Goal: Communication & Community: Participate in discussion

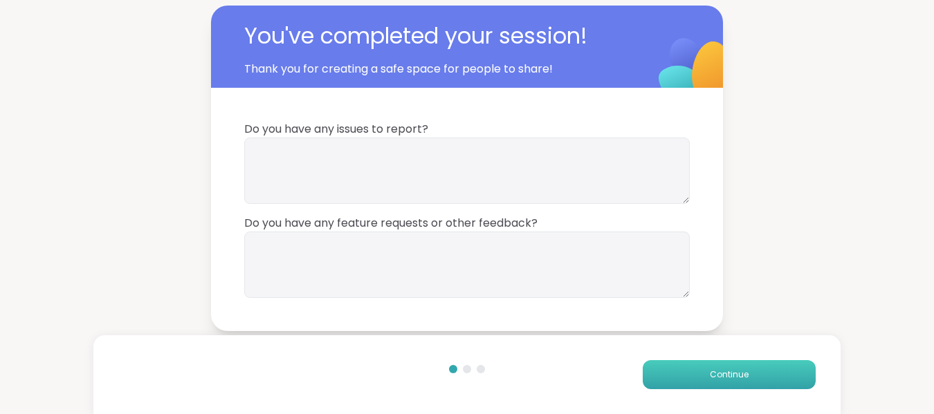
click at [710, 378] on span "Continue" at bounding box center [729, 375] width 39 height 12
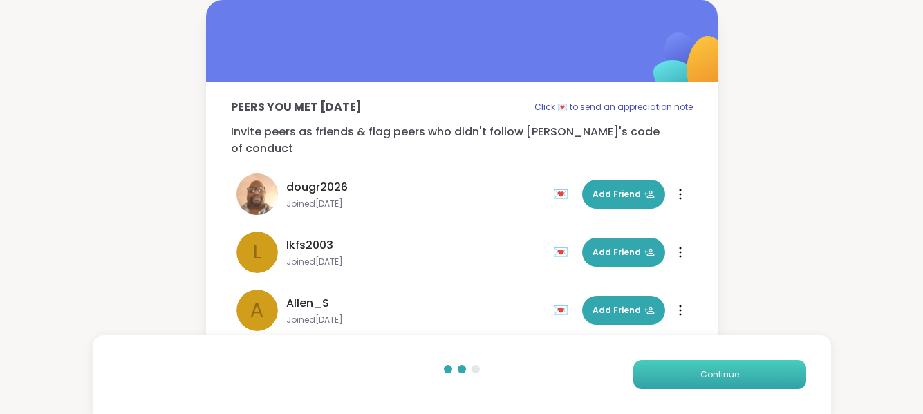
click at [695, 374] on button "Continue" at bounding box center [720, 374] width 173 height 29
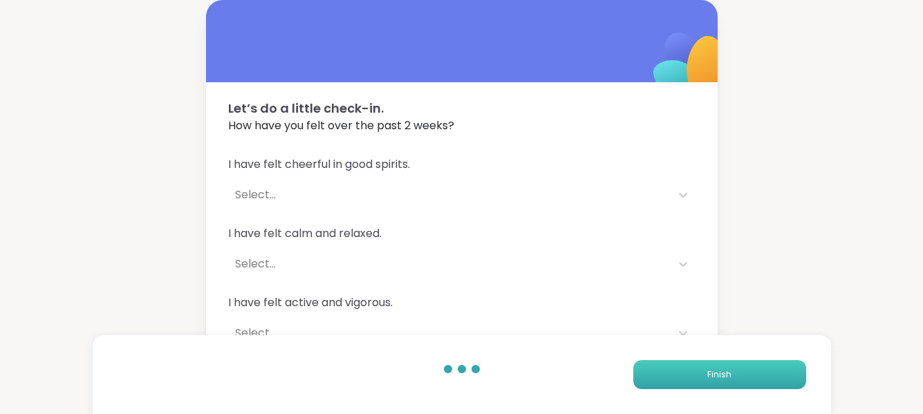
click at [695, 375] on button "Finish" at bounding box center [720, 374] width 173 height 29
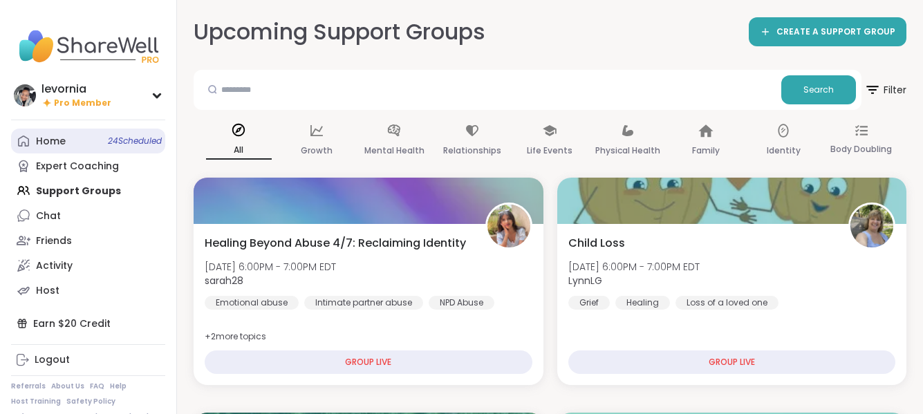
click at [52, 138] on div "Home 24 Scheduled" at bounding box center [51, 142] width 30 height 14
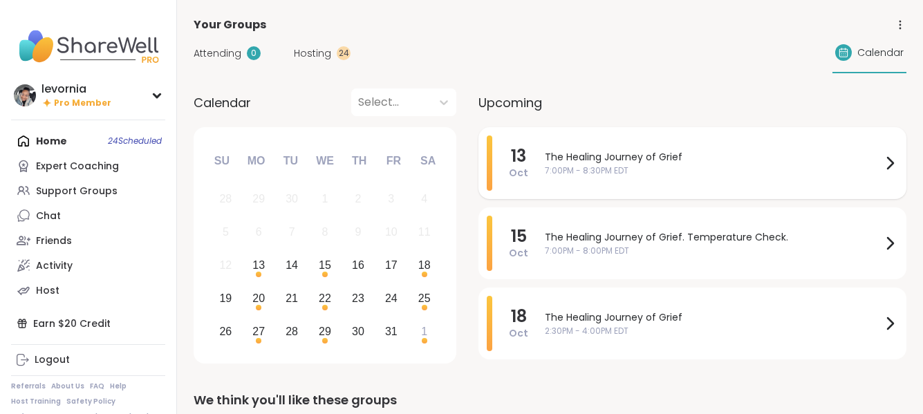
click at [630, 157] on span "The Healing Journey of Grief" at bounding box center [713, 157] width 337 height 15
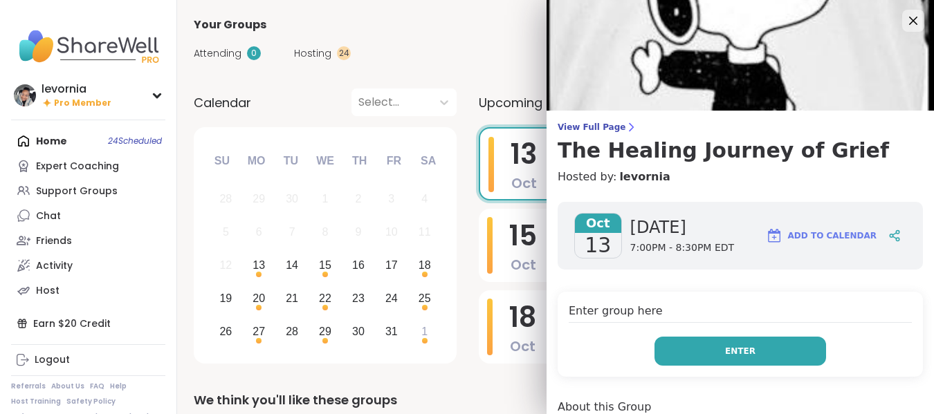
click at [708, 350] on button "Enter" at bounding box center [740, 351] width 172 height 29
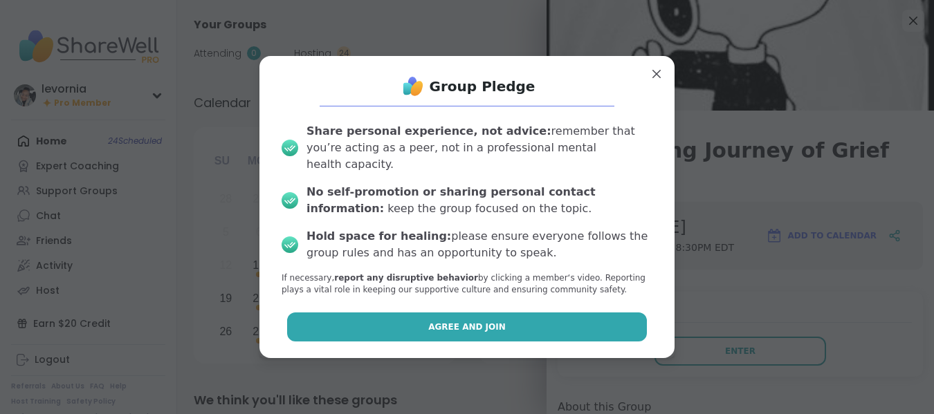
click at [364, 318] on button "Agree and Join" at bounding box center [467, 327] width 360 height 29
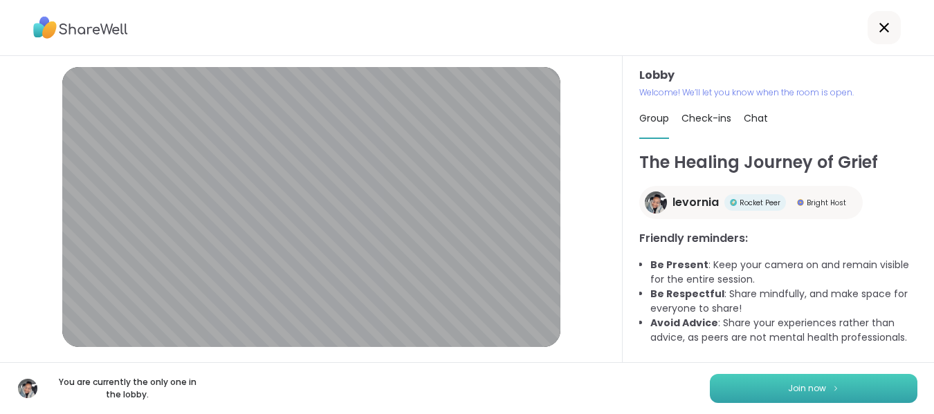
click at [710, 384] on button "Join now" at bounding box center [814, 388] width 208 height 29
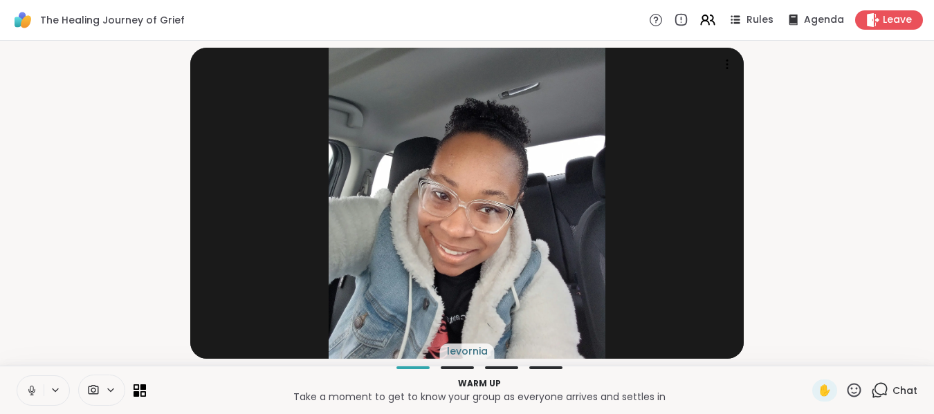
click at [30, 396] on icon at bounding box center [32, 391] width 12 height 12
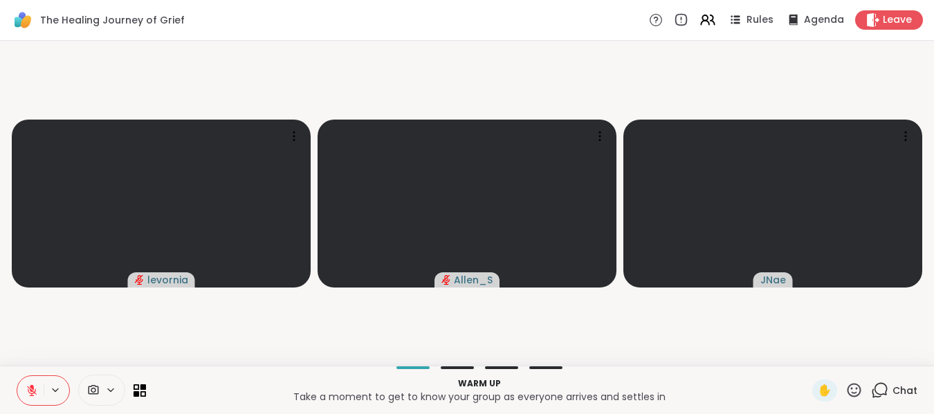
click at [28, 388] on icon at bounding box center [32, 391] width 12 height 12
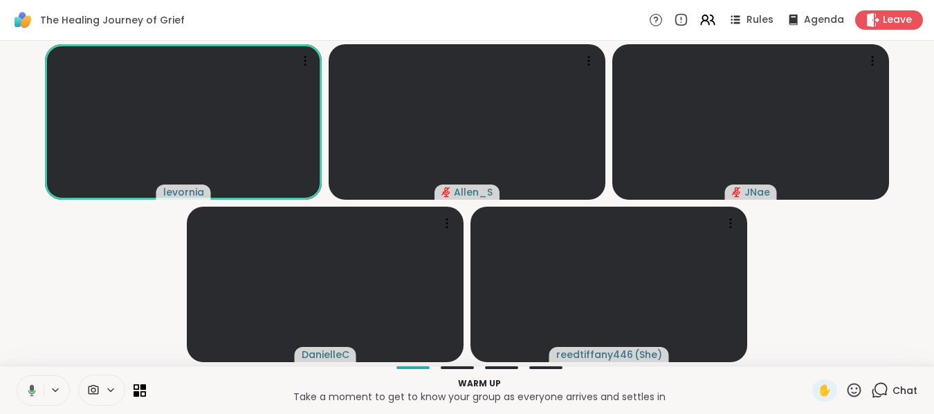
click at [28, 388] on icon at bounding box center [30, 391] width 12 height 12
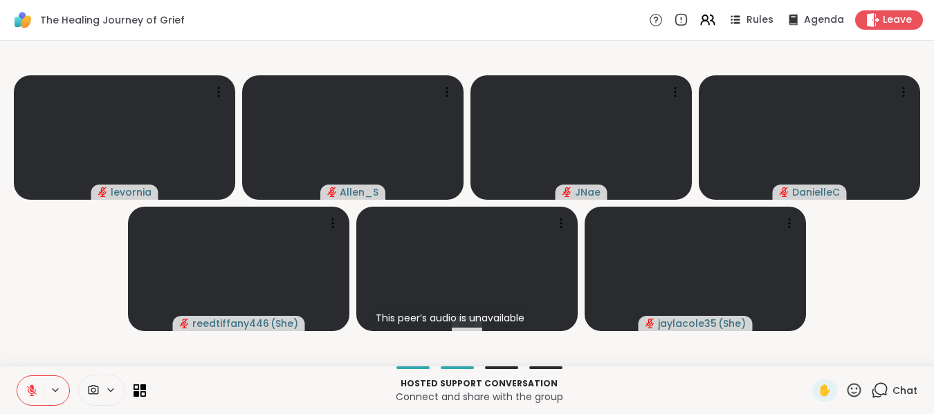
click at [28, 388] on icon at bounding box center [32, 391] width 12 height 12
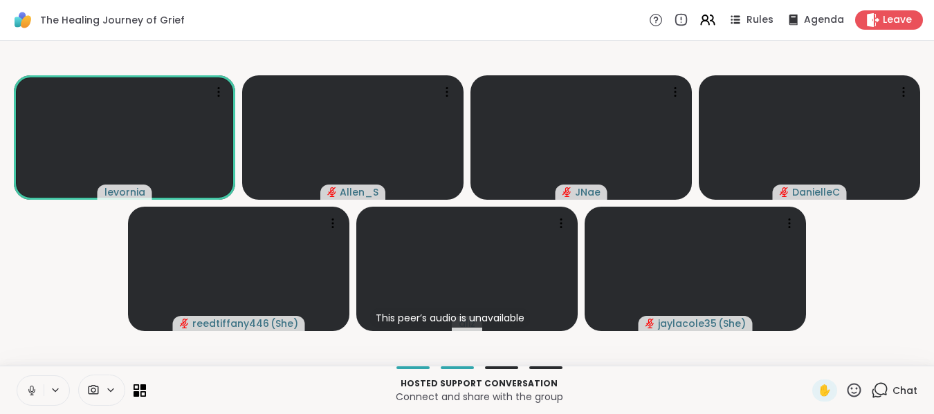
click at [28, 388] on icon at bounding box center [32, 391] width 12 height 12
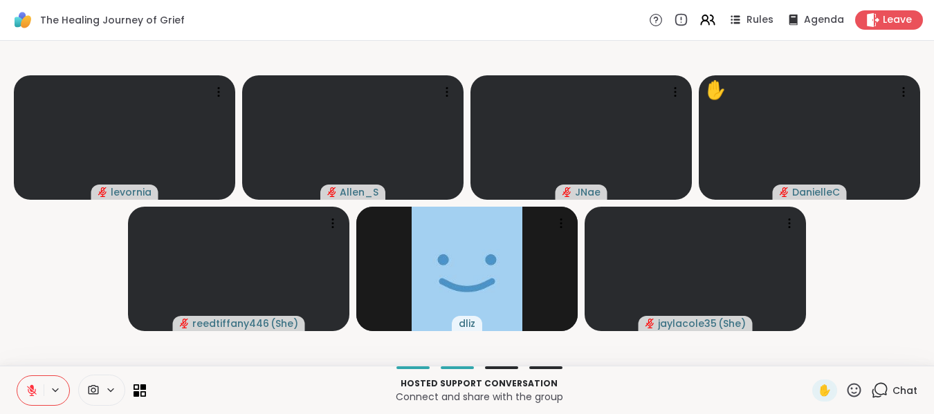
click at [28, 388] on icon at bounding box center [32, 391] width 12 height 12
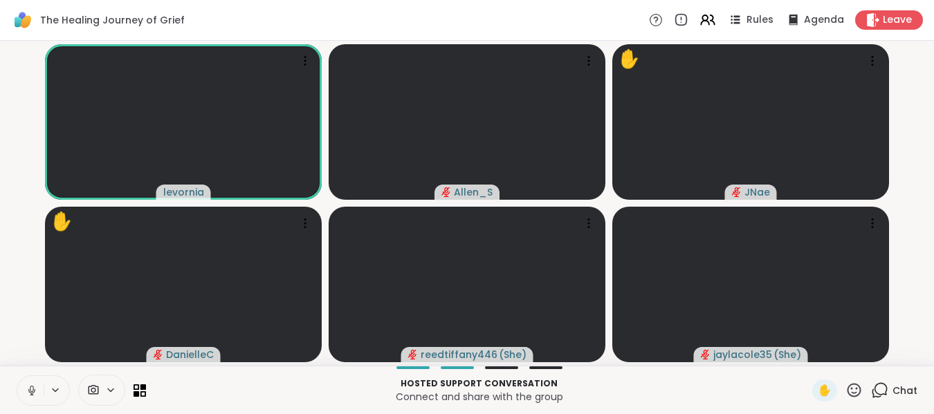
click at [28, 388] on icon at bounding box center [32, 391] width 12 height 12
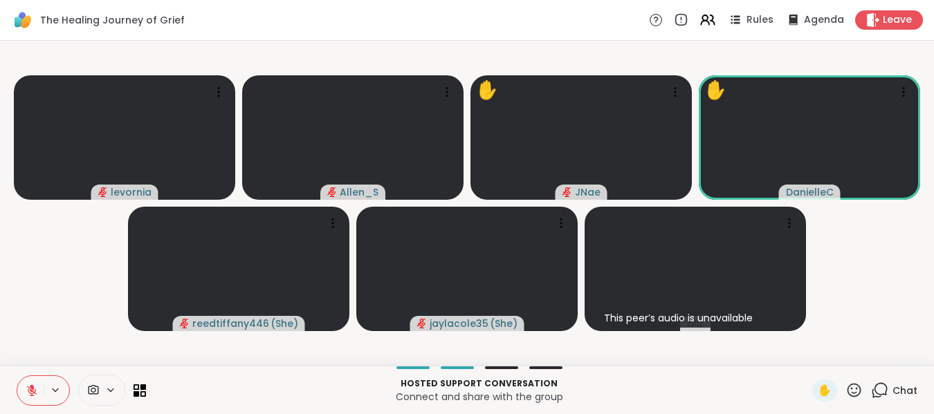
click at [847, 388] on icon at bounding box center [854, 390] width 14 height 14
click at [807, 359] on span "❤️" at bounding box center [814, 354] width 14 height 17
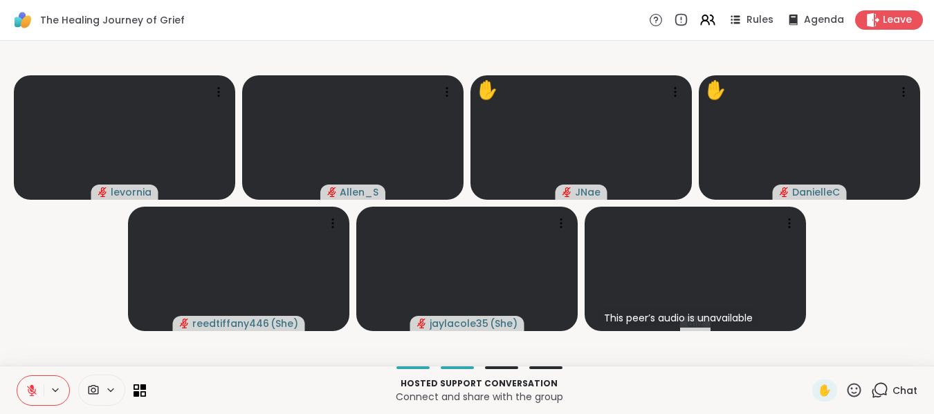
click at [32, 393] on icon at bounding box center [32, 391] width 12 height 12
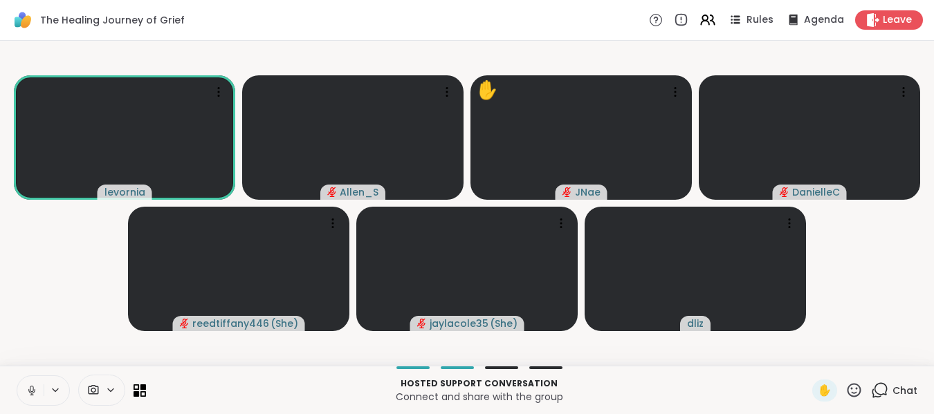
click at [32, 393] on icon at bounding box center [31, 394] width 1 height 3
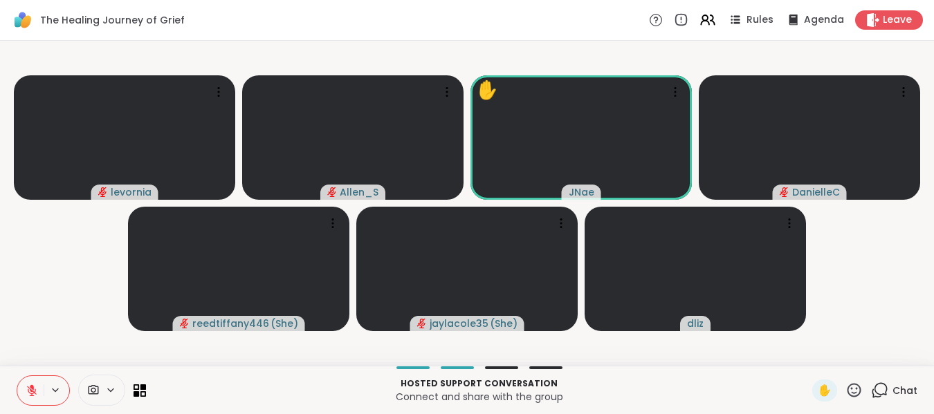
click at [845, 392] on icon at bounding box center [853, 390] width 17 height 17
click at [807, 358] on span "❤️" at bounding box center [814, 354] width 14 height 17
click at [845, 388] on icon at bounding box center [853, 390] width 17 height 17
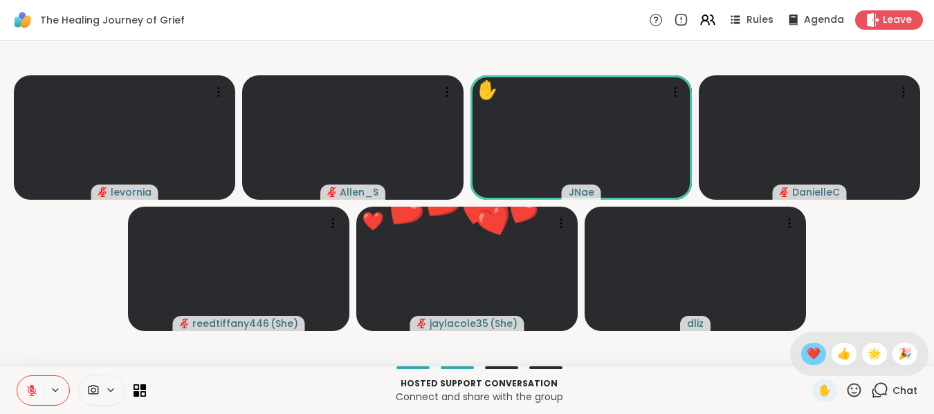
click at [807, 358] on span "❤️" at bounding box center [814, 354] width 14 height 17
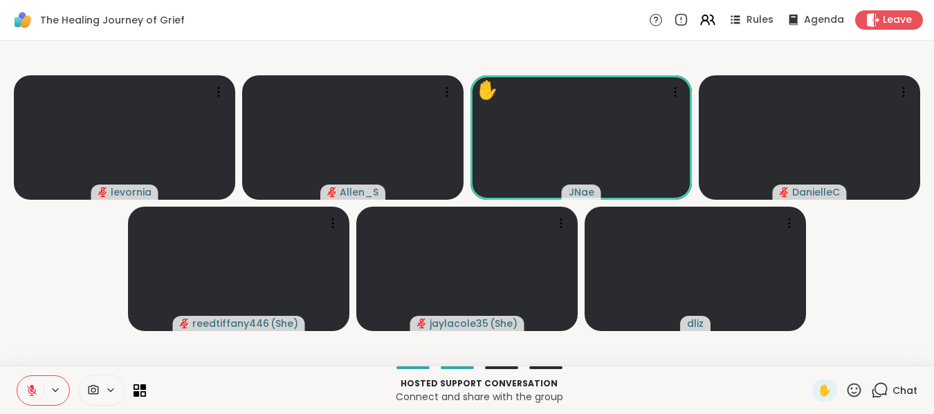
click at [35, 385] on icon at bounding box center [32, 391] width 12 height 12
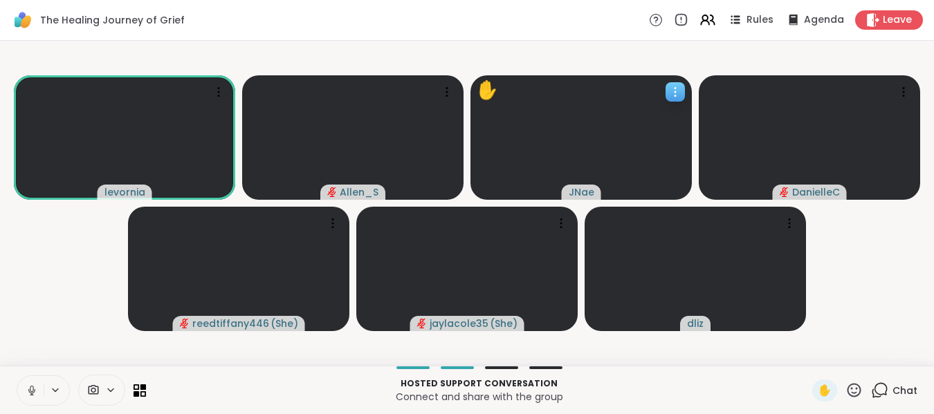
click at [672, 92] on icon at bounding box center [675, 92] width 14 height 14
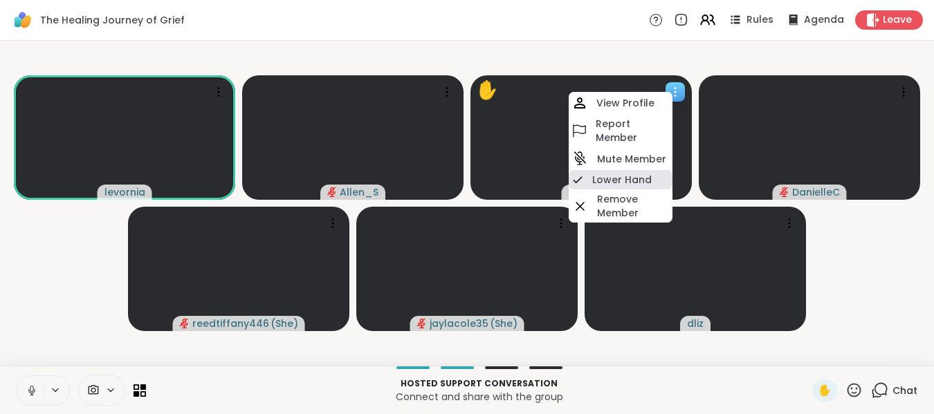
click at [634, 178] on h4 "Lower Hand" at bounding box center [621, 180] width 59 height 14
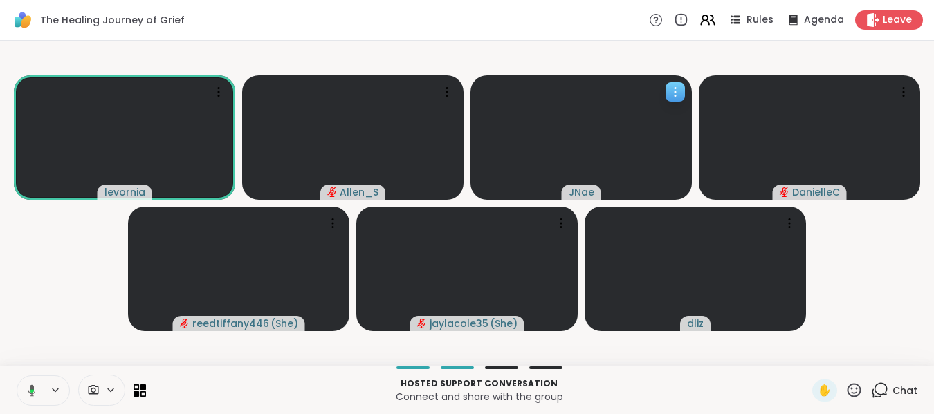
click at [678, 92] on icon at bounding box center [675, 92] width 14 height 14
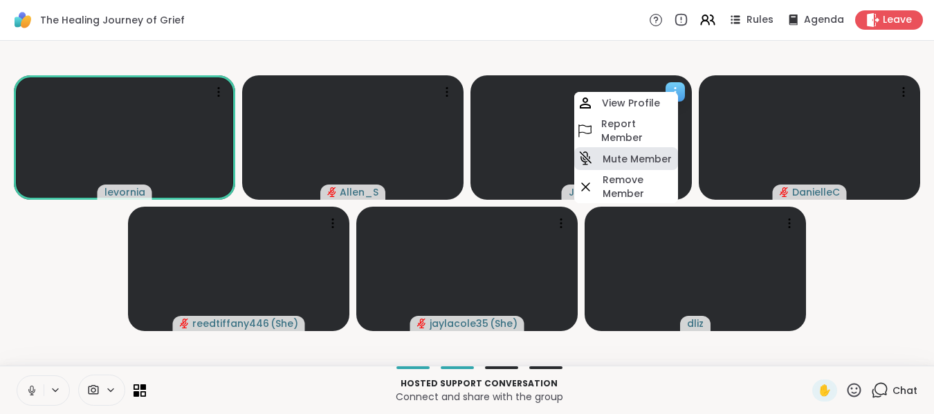
click at [636, 156] on h4 "Mute Member" at bounding box center [637, 159] width 69 height 14
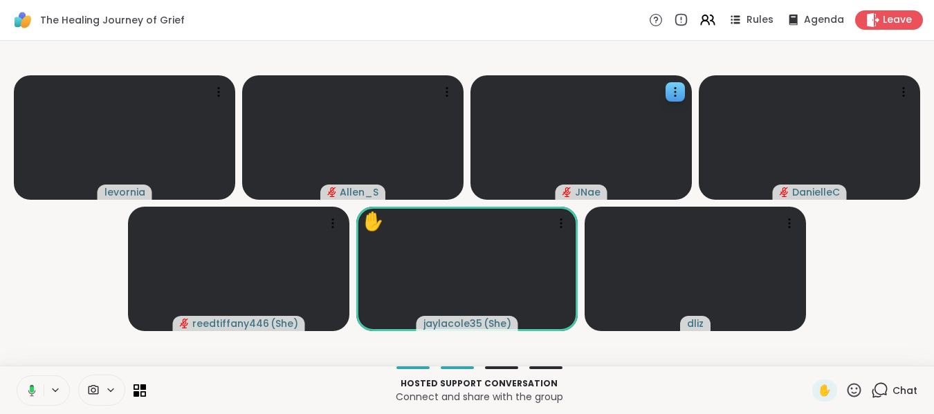
click at [24, 396] on icon at bounding box center [30, 391] width 12 height 12
click at [789, 219] on icon at bounding box center [789, 224] width 14 height 14
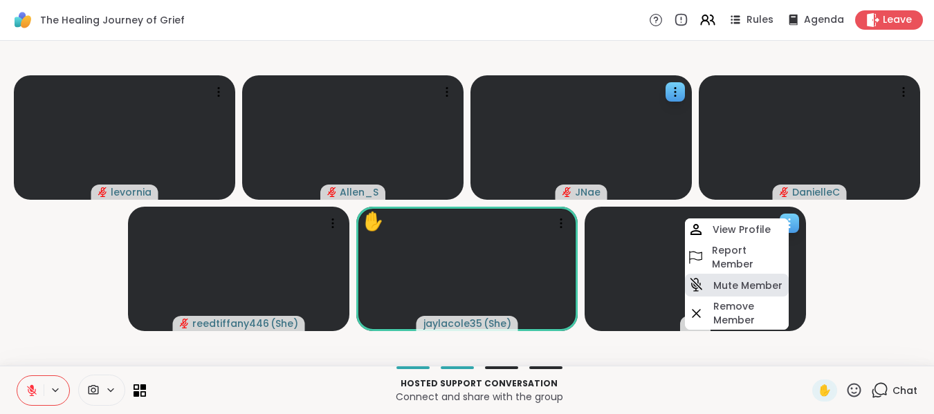
click at [744, 283] on h4 "Mute Member" at bounding box center [747, 286] width 69 height 14
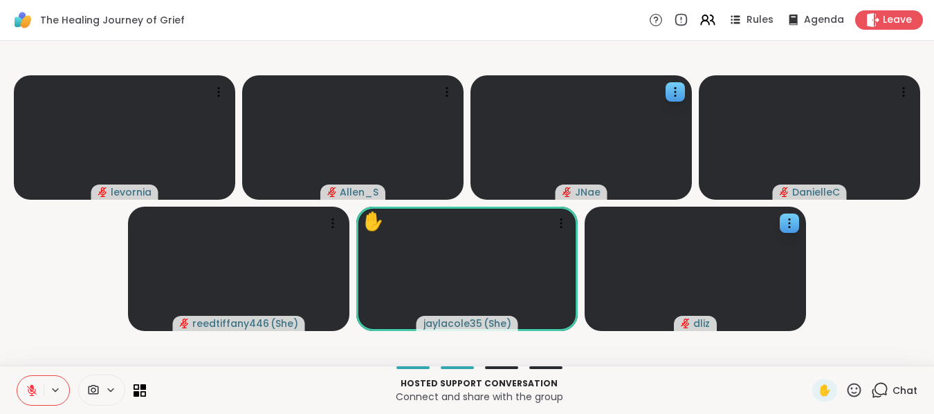
click at [849, 392] on icon at bounding box center [853, 390] width 17 height 17
click at [838, 313] on video-player-container "levornia Allen_S JNae DanielleC reedtiffany446 ( She ) ✋ jaylacole35 ( She ) dl…" at bounding box center [466, 203] width 917 height 314
click at [28, 391] on icon at bounding box center [32, 391] width 10 height 10
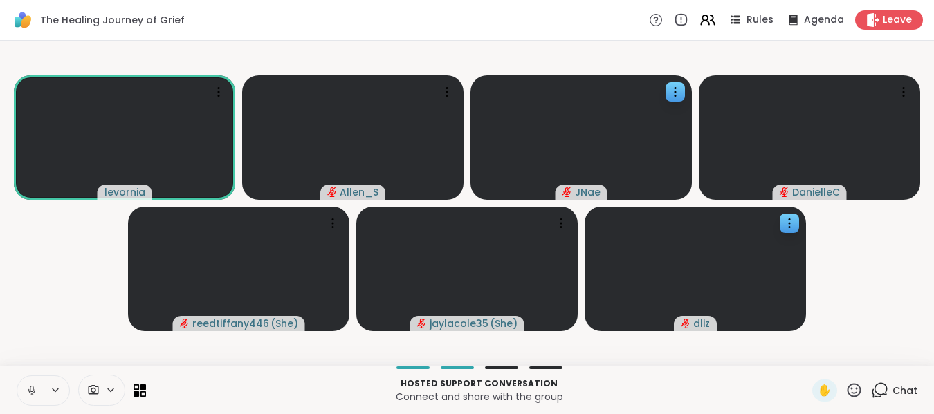
click at [28, 391] on icon at bounding box center [32, 391] width 12 height 12
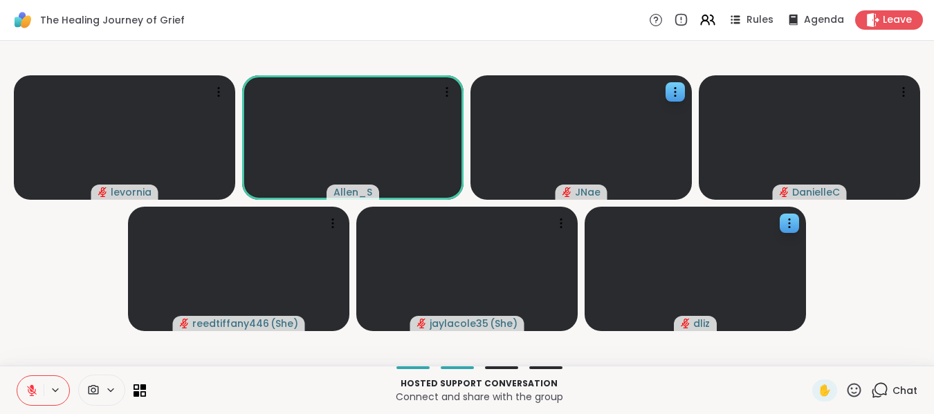
click at [845, 389] on icon at bounding box center [853, 390] width 17 height 17
click at [807, 355] on span "❤️" at bounding box center [814, 354] width 14 height 17
click at [845, 387] on icon at bounding box center [853, 390] width 17 height 17
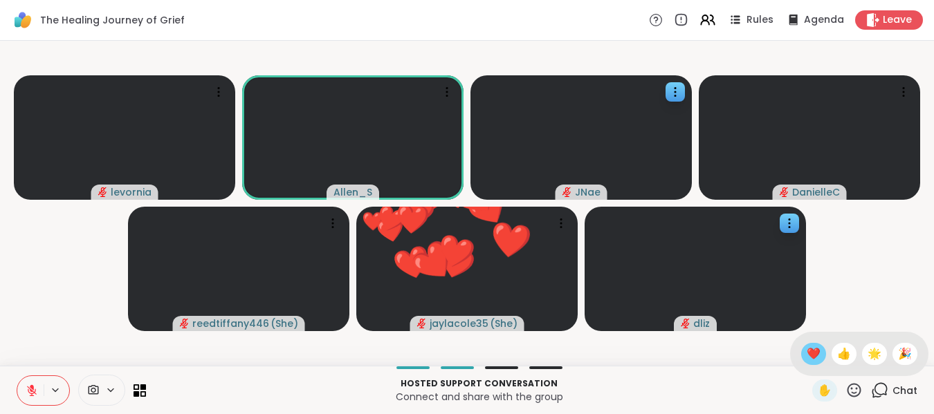
click at [807, 354] on span "❤️" at bounding box center [814, 354] width 14 height 17
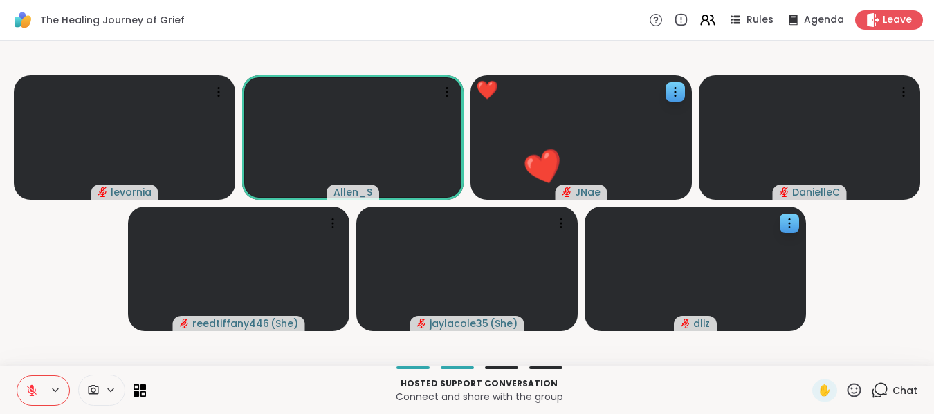
click at [26, 389] on icon at bounding box center [32, 391] width 12 height 12
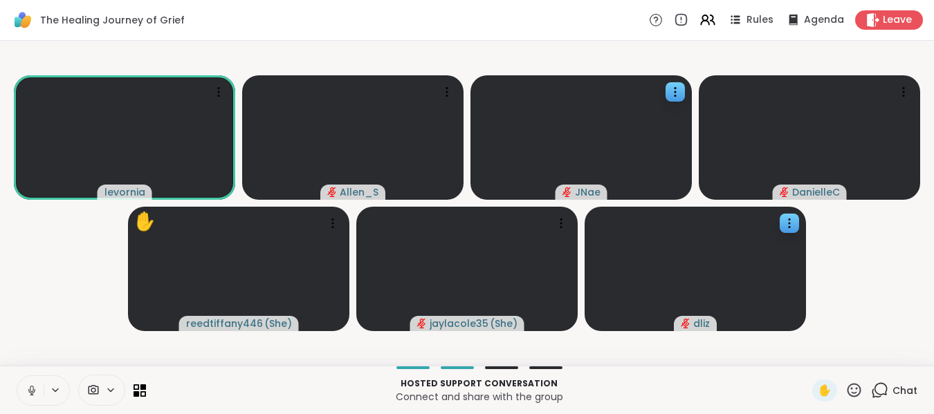
click at [27, 393] on icon at bounding box center [32, 391] width 12 height 12
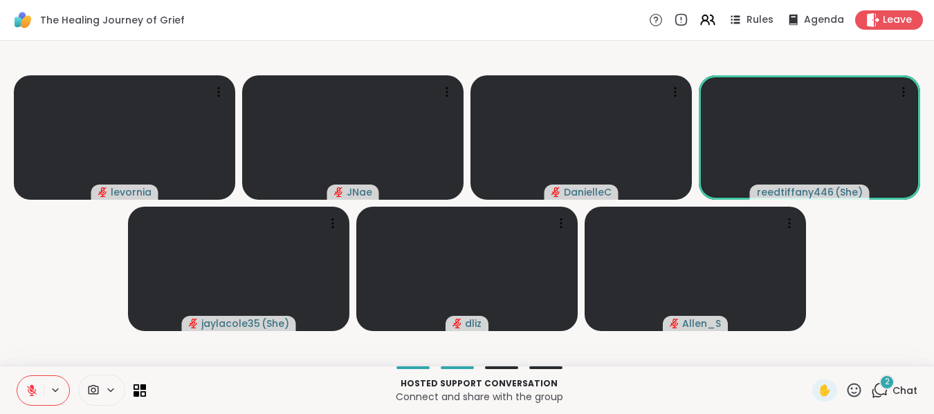
click at [27, 393] on icon at bounding box center [32, 391] width 12 height 12
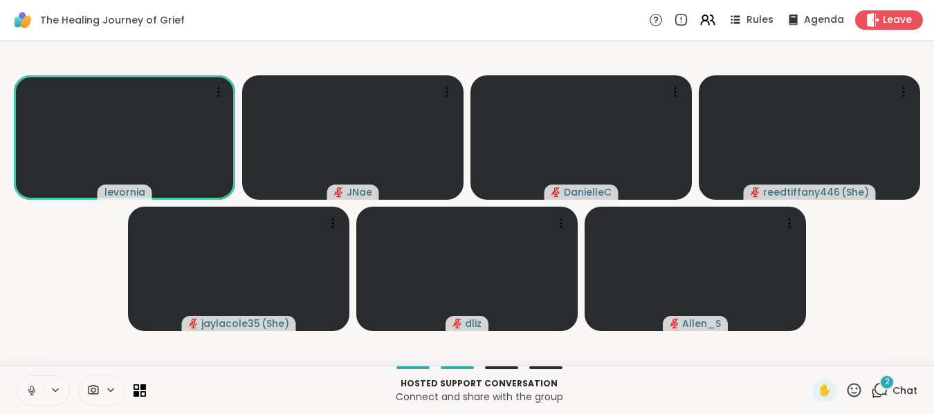
click at [27, 393] on icon at bounding box center [32, 391] width 12 height 12
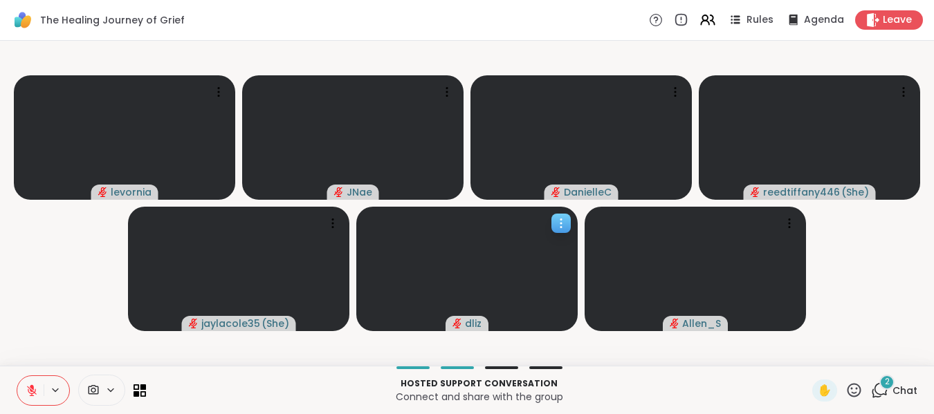
click at [556, 228] on icon at bounding box center [561, 224] width 14 height 14
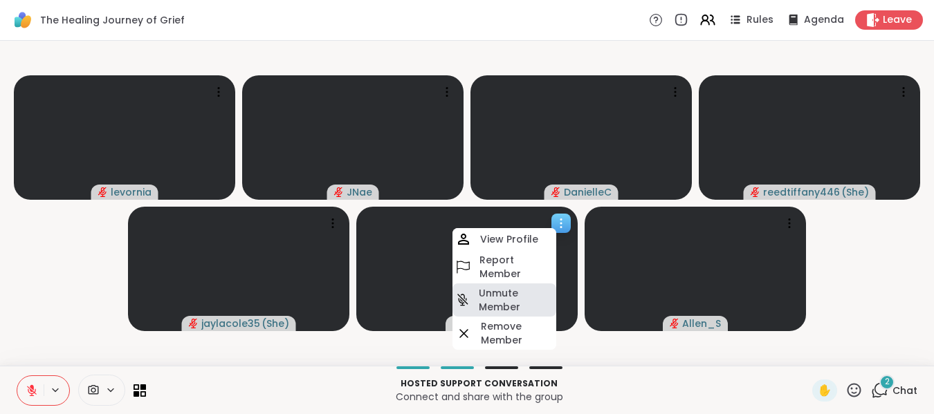
click at [517, 300] on h4 "Unmute Member" at bounding box center [516, 300] width 75 height 28
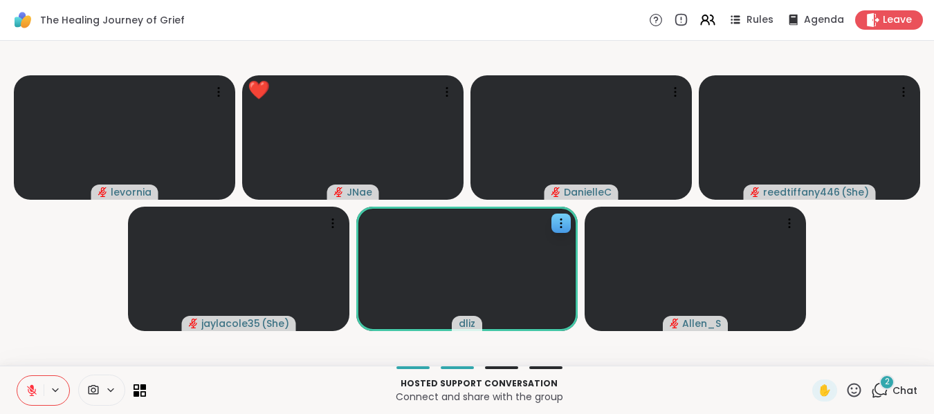
click at [845, 387] on icon at bounding box center [853, 390] width 17 height 17
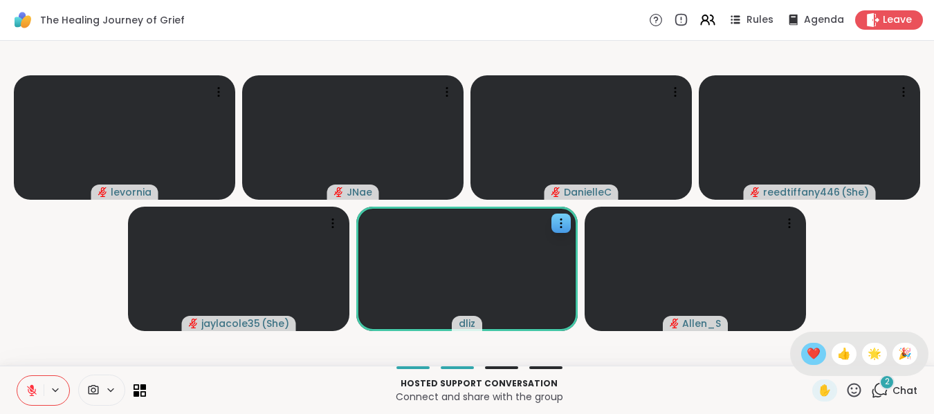
click at [807, 357] on span "❤️" at bounding box center [814, 354] width 14 height 17
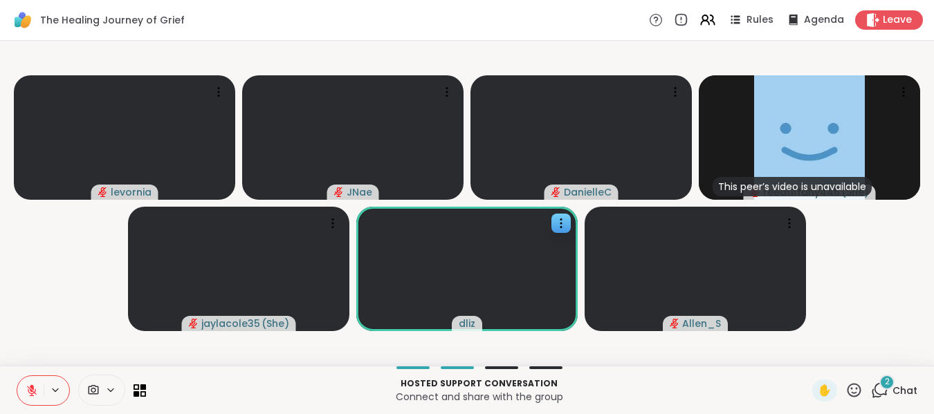
click at [33, 388] on icon at bounding box center [32, 388] width 4 height 6
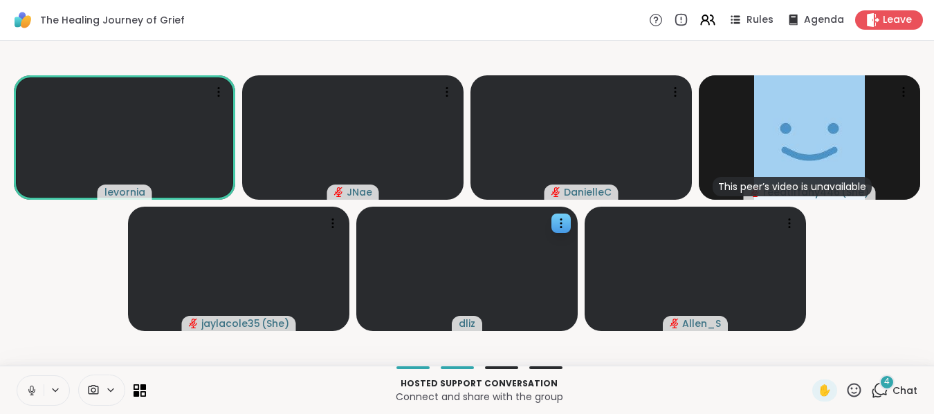
click at [33, 388] on icon at bounding box center [31, 389] width 3 height 6
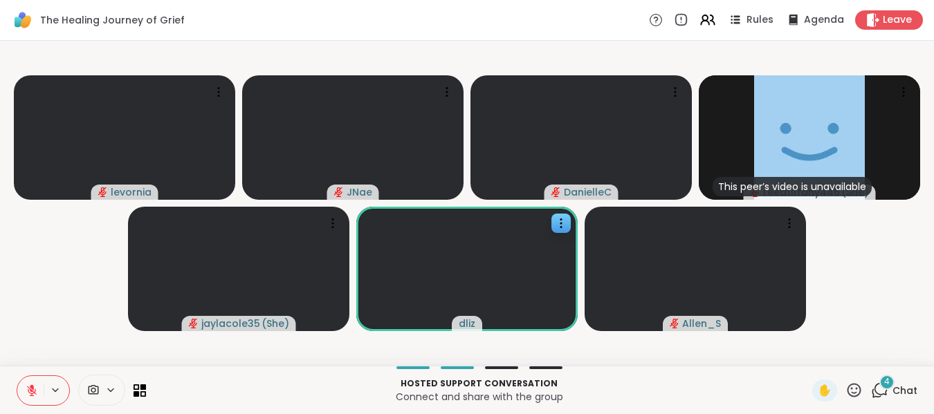
click at [879, 384] on div "4" at bounding box center [886, 382] width 15 height 15
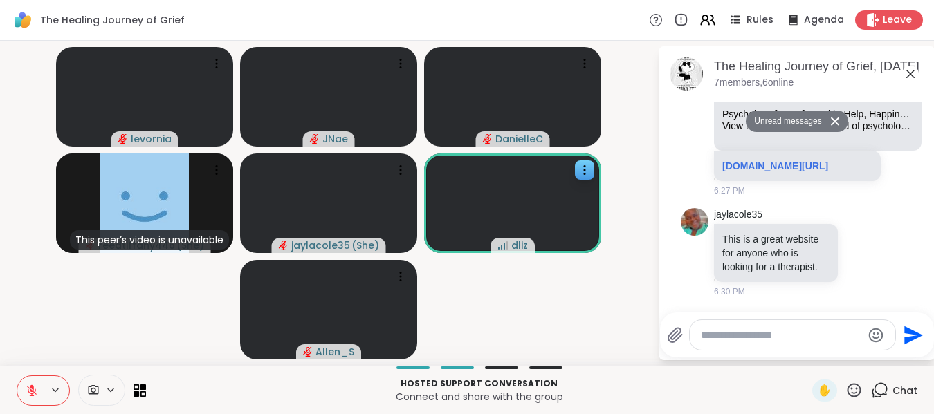
scroll to position [306, 0]
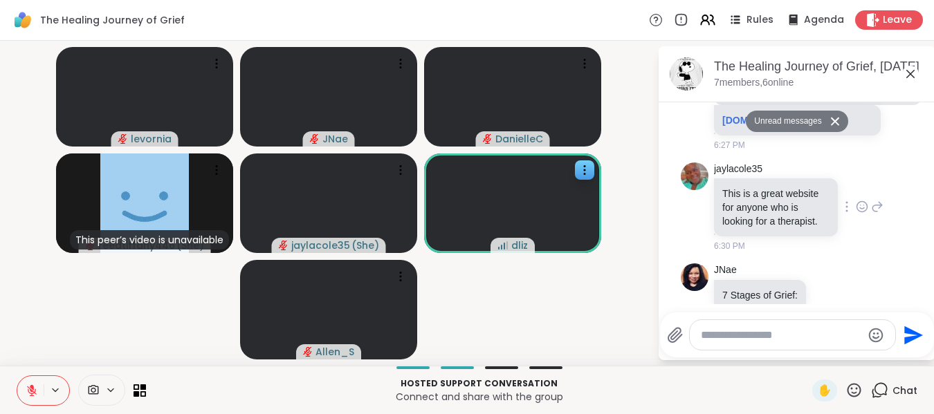
click at [860, 209] on icon at bounding box center [862, 208] width 4 height 1
click at [856, 191] on div "Select Reaction: Heart" at bounding box center [862, 184] width 12 height 12
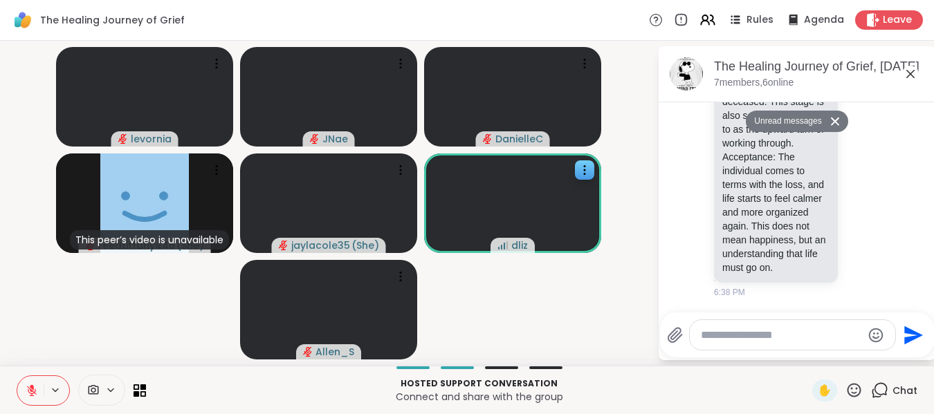
scroll to position [1119, 0]
click at [30, 389] on icon at bounding box center [32, 391] width 10 height 10
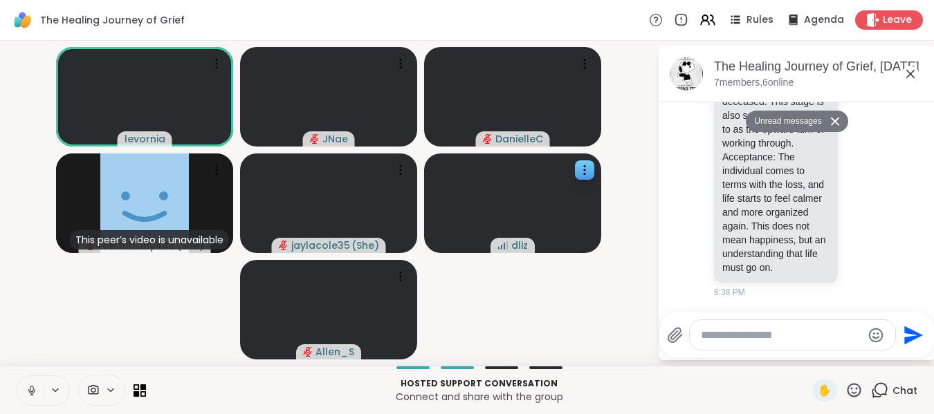
click at [30, 387] on icon at bounding box center [31, 389] width 3 height 6
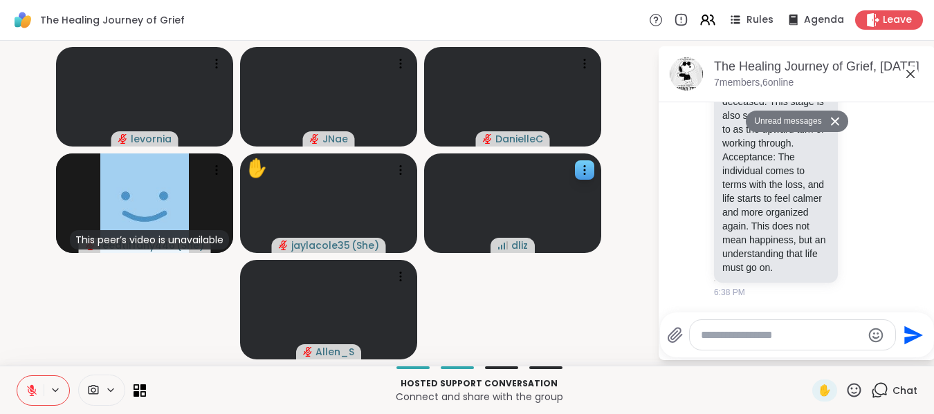
click at [30, 387] on icon at bounding box center [32, 388] width 4 height 6
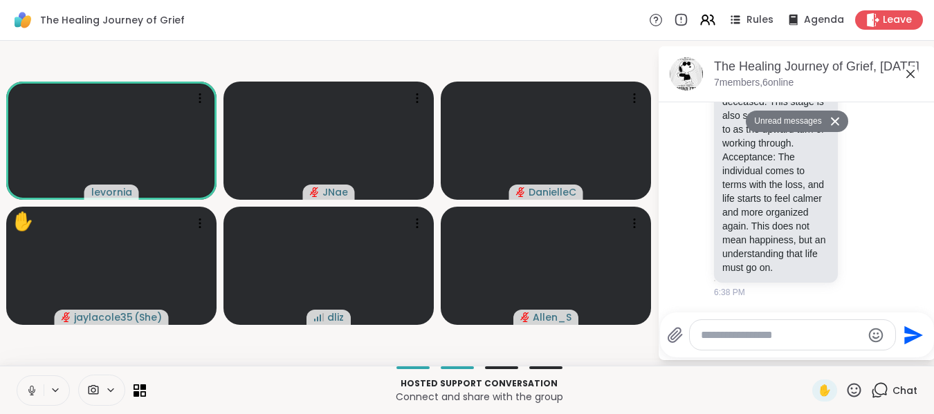
click at [30, 387] on icon at bounding box center [31, 389] width 3 height 6
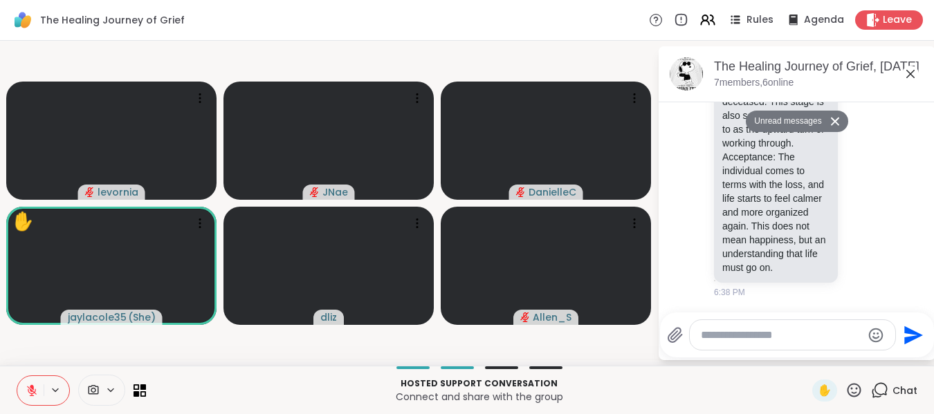
click at [30, 387] on icon at bounding box center [32, 388] width 4 height 6
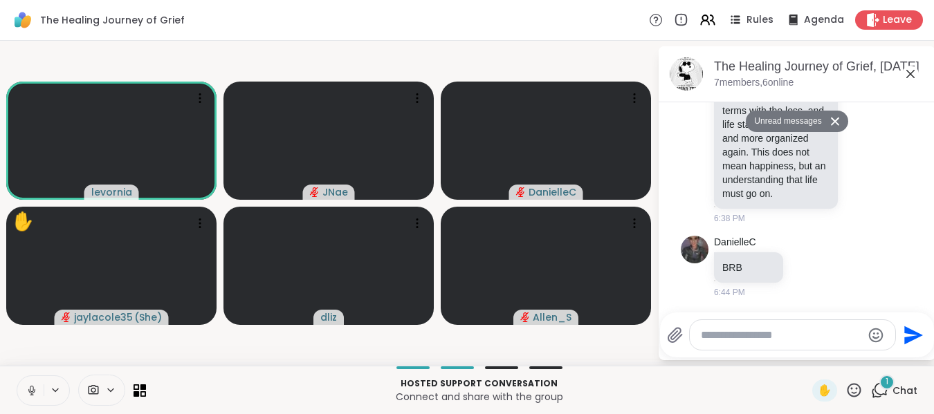
scroll to position [1159, 0]
click at [30, 387] on icon at bounding box center [31, 389] width 3 height 6
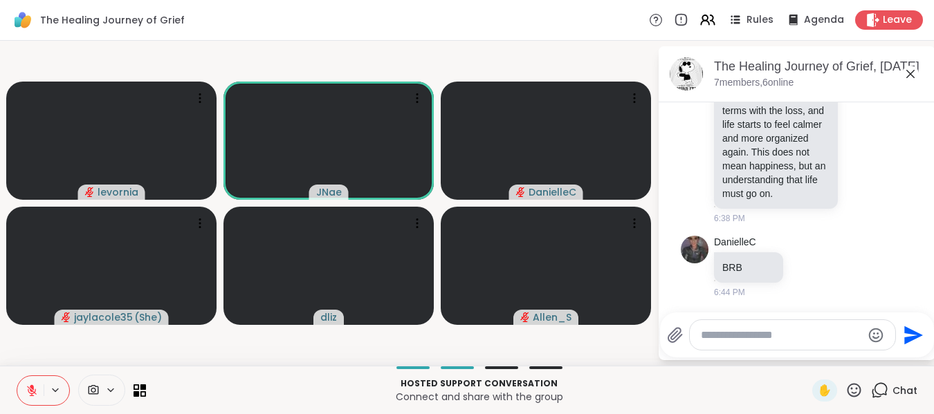
click at [908, 74] on icon at bounding box center [910, 74] width 17 height 17
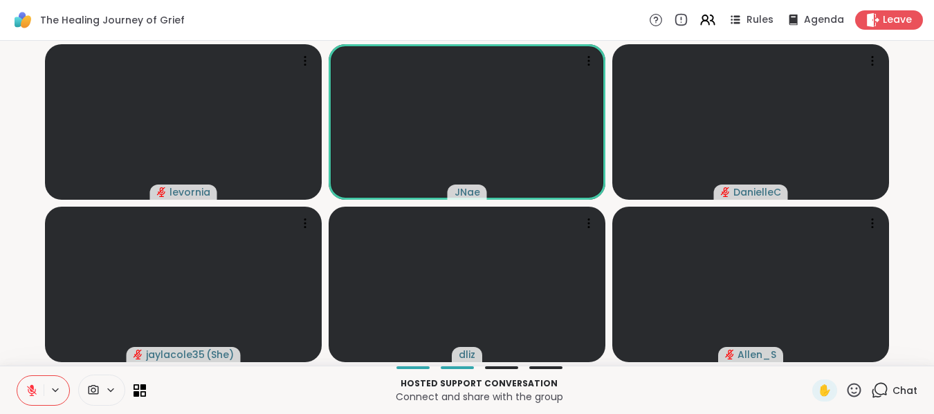
click at [845, 391] on icon at bounding box center [853, 390] width 17 height 17
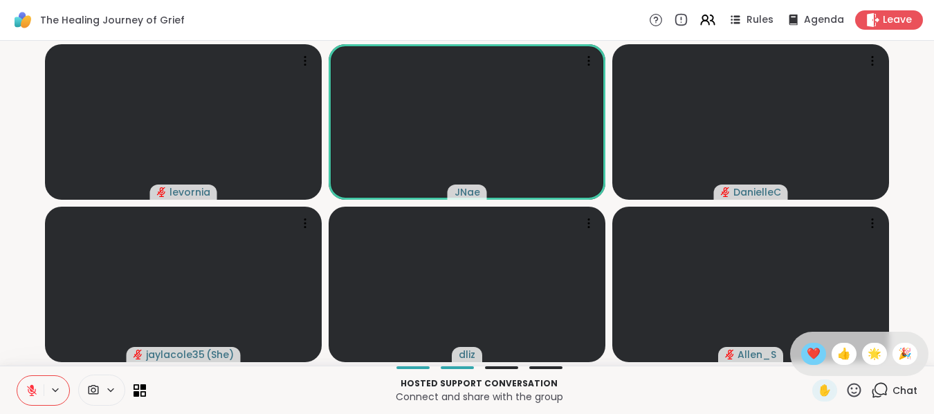
click at [807, 353] on span "❤️" at bounding box center [814, 354] width 14 height 17
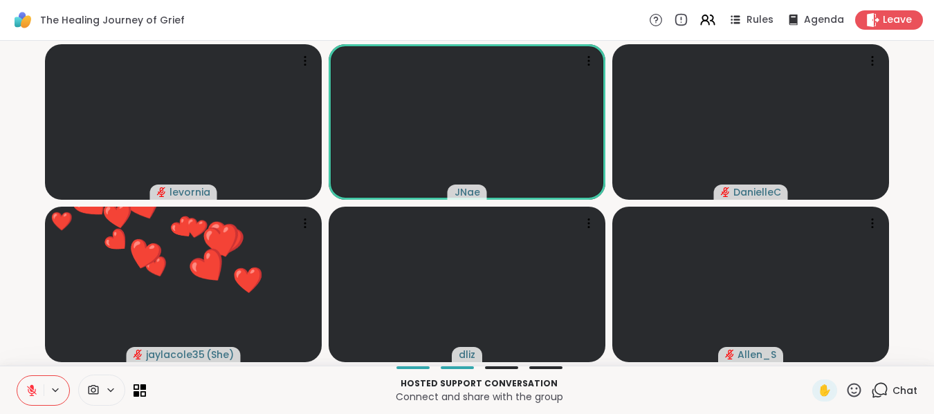
click at [845, 389] on icon at bounding box center [853, 390] width 17 height 17
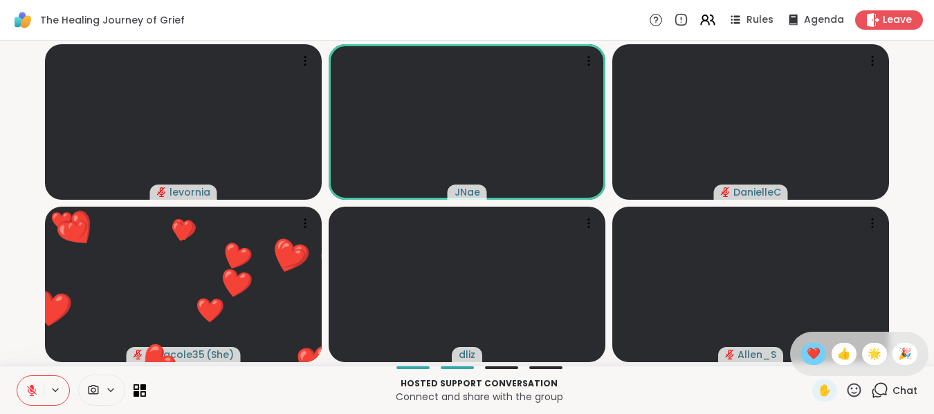
click at [807, 353] on span "❤️" at bounding box center [814, 354] width 14 height 17
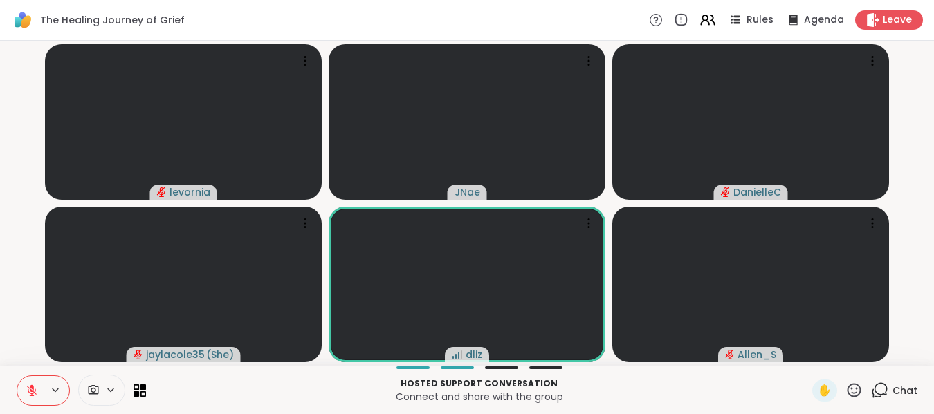
click at [30, 392] on icon at bounding box center [32, 391] width 12 height 12
click at [30, 392] on icon at bounding box center [32, 390] width 4 height 3
click at [30, 392] on icon at bounding box center [32, 391] width 12 height 12
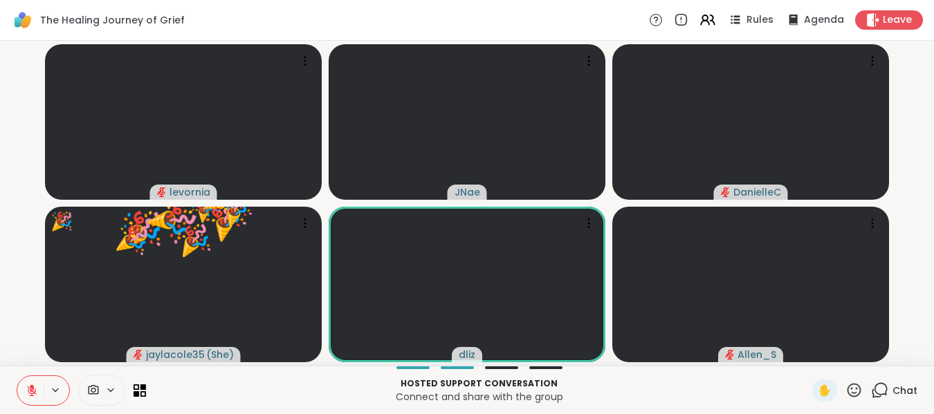
click at [30, 392] on icon at bounding box center [32, 391] width 12 height 12
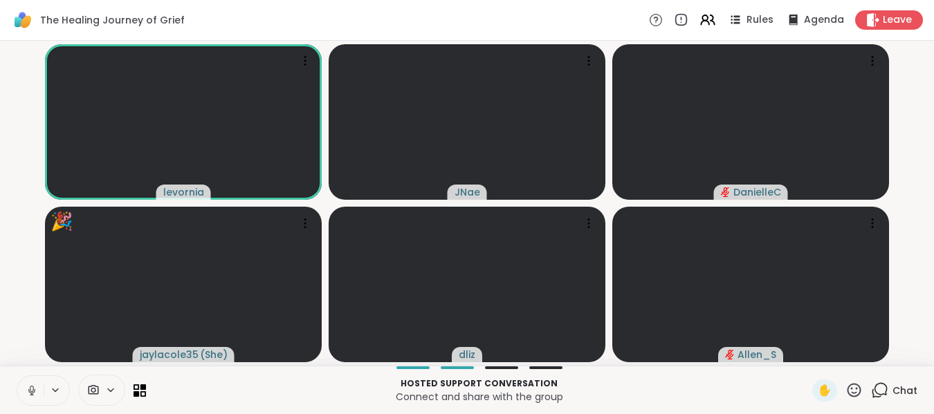
click at [30, 392] on icon at bounding box center [32, 391] width 12 height 12
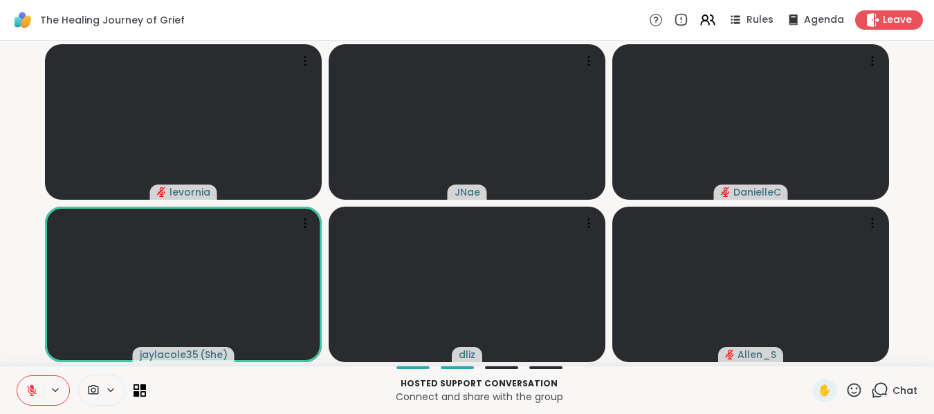
click at [30, 392] on icon at bounding box center [32, 391] width 12 height 12
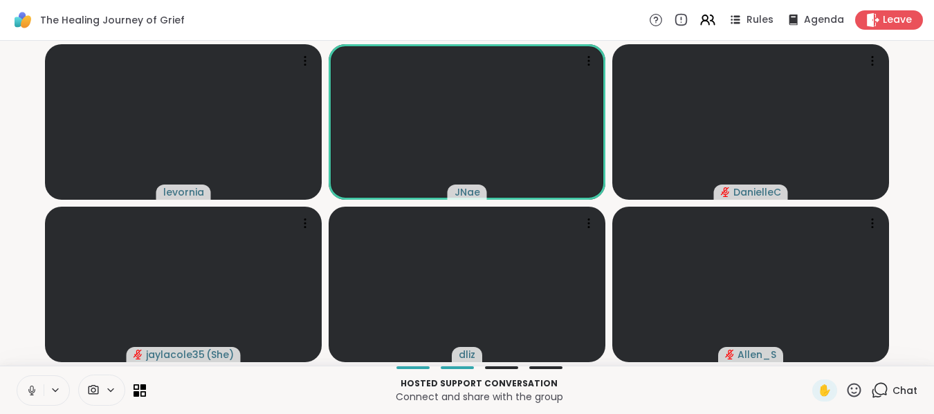
click at [30, 392] on icon at bounding box center [32, 391] width 12 height 12
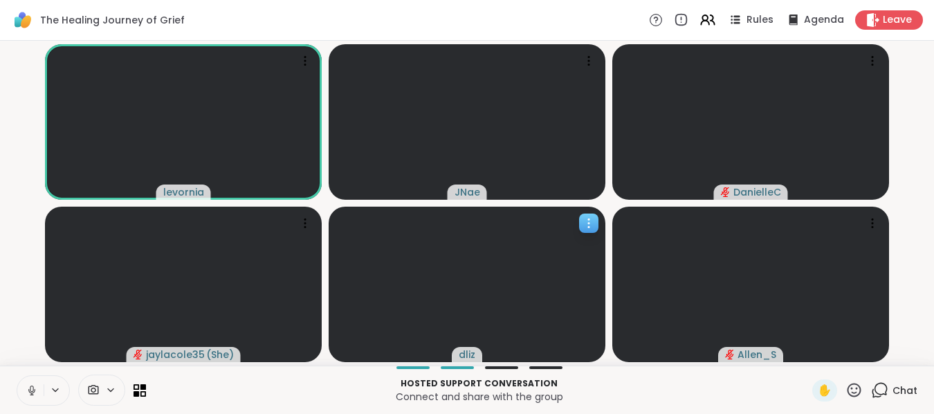
click at [588, 221] on icon at bounding box center [589, 224] width 14 height 14
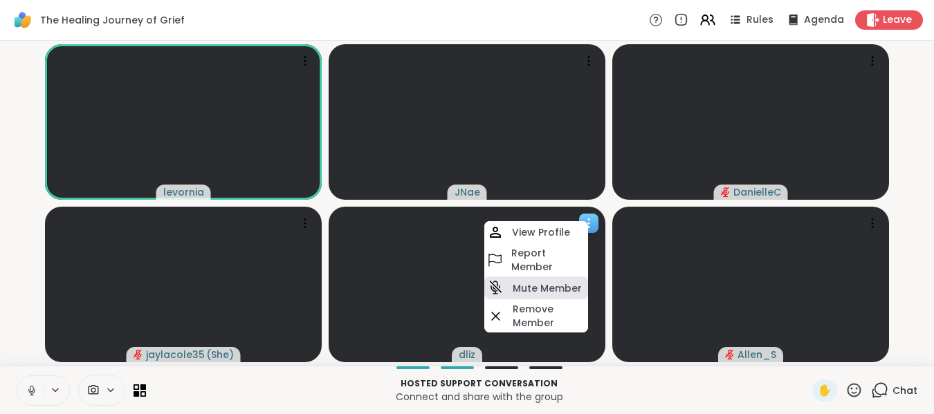
click at [542, 286] on h4 "Mute Member" at bounding box center [547, 289] width 69 height 14
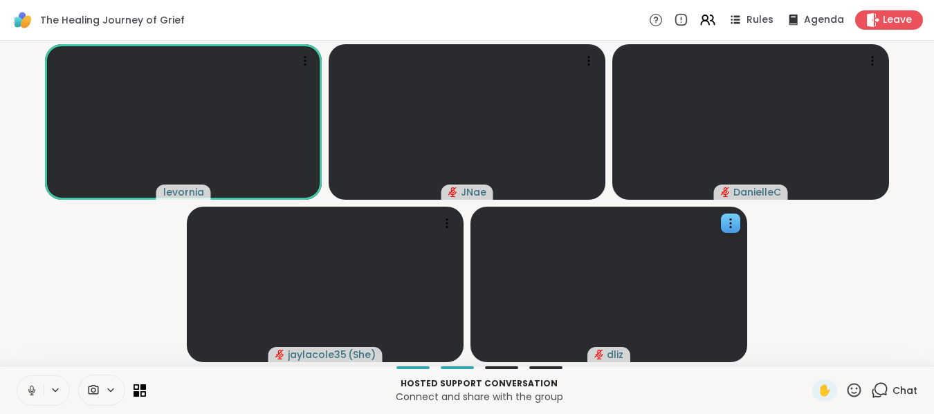
click at [29, 387] on icon at bounding box center [32, 391] width 12 height 12
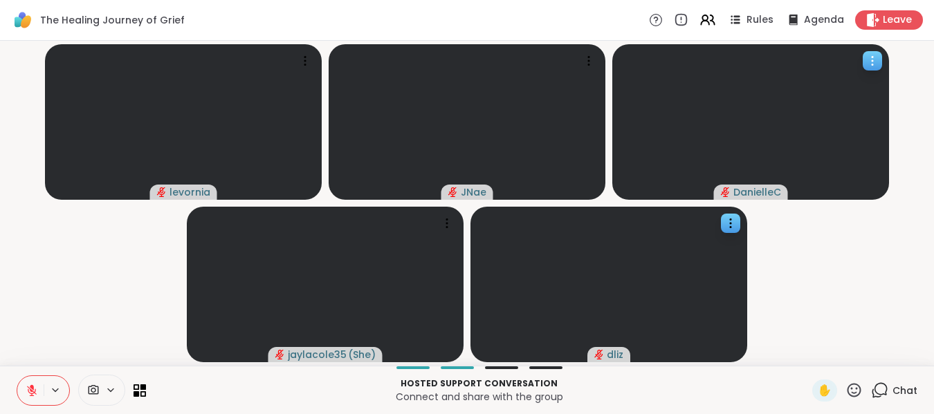
click at [870, 66] on icon at bounding box center [872, 61] width 14 height 14
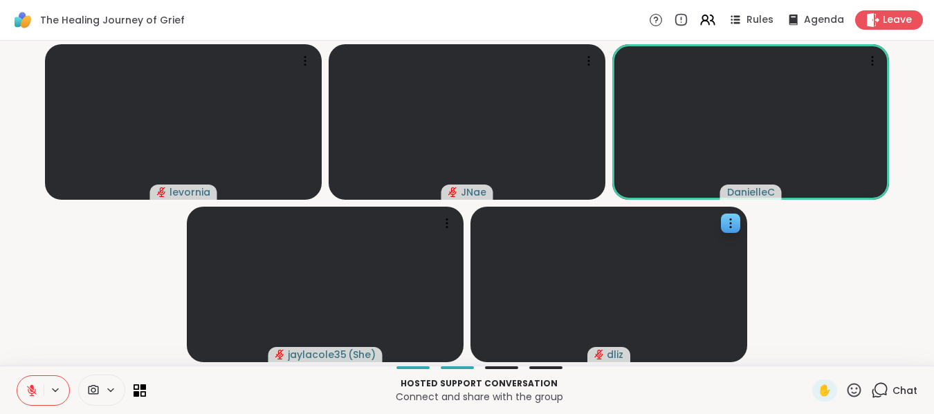
click at [872, 282] on video-player-container "levornia JNae DanielleC jaylacole35 ( She ) dliz" at bounding box center [466, 203] width 917 height 314
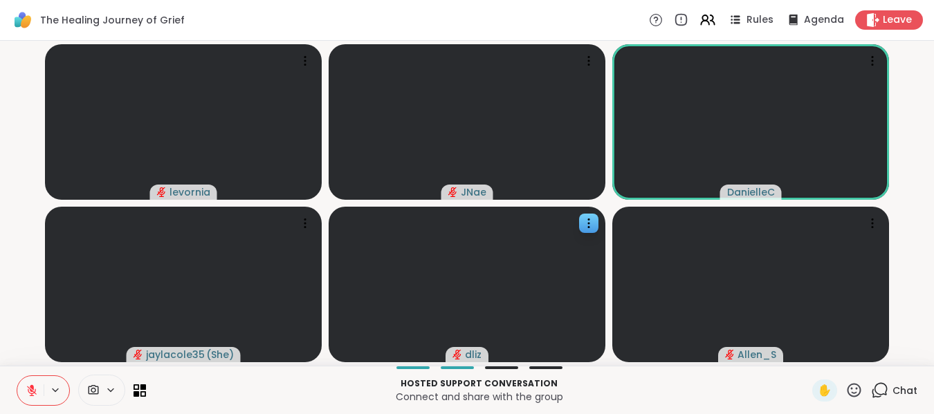
click at [845, 392] on icon at bounding box center [853, 390] width 17 height 17
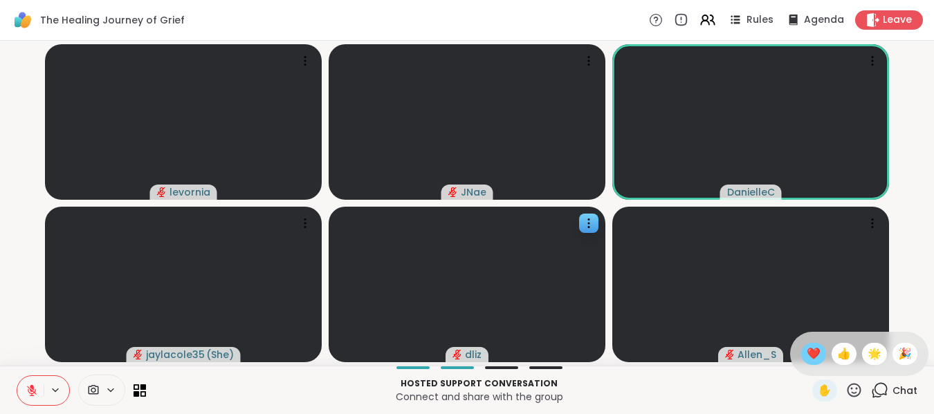
click at [807, 347] on span "❤️" at bounding box center [814, 354] width 14 height 17
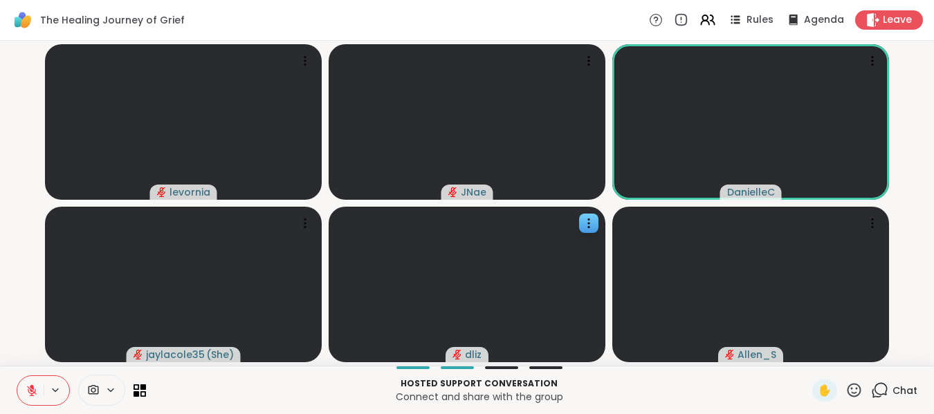
click at [28, 387] on icon at bounding box center [32, 391] width 10 height 10
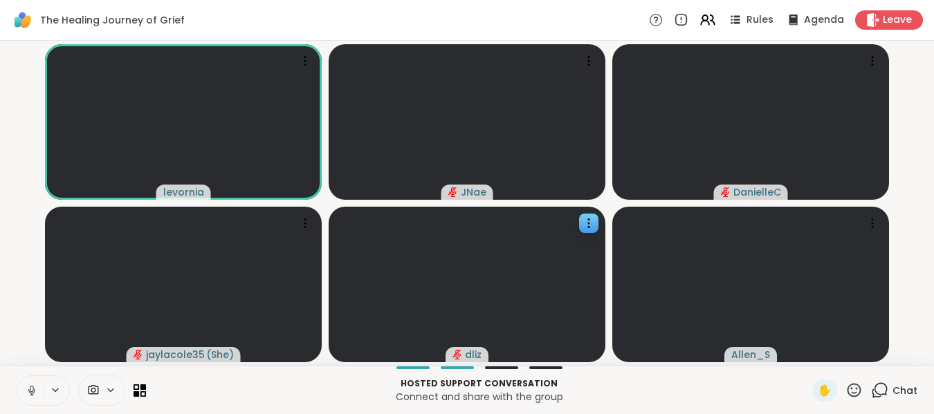
click at [28, 391] on icon at bounding box center [32, 391] width 12 height 12
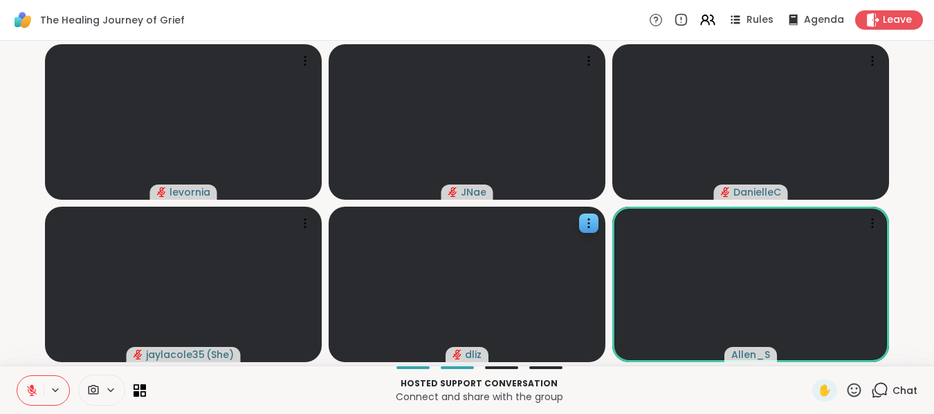
click at [28, 391] on icon at bounding box center [32, 391] width 12 height 12
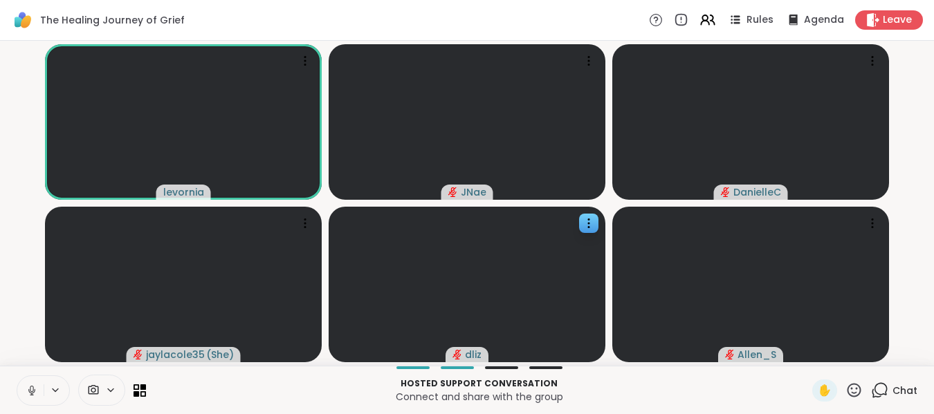
click at [28, 391] on icon at bounding box center [32, 391] width 12 height 12
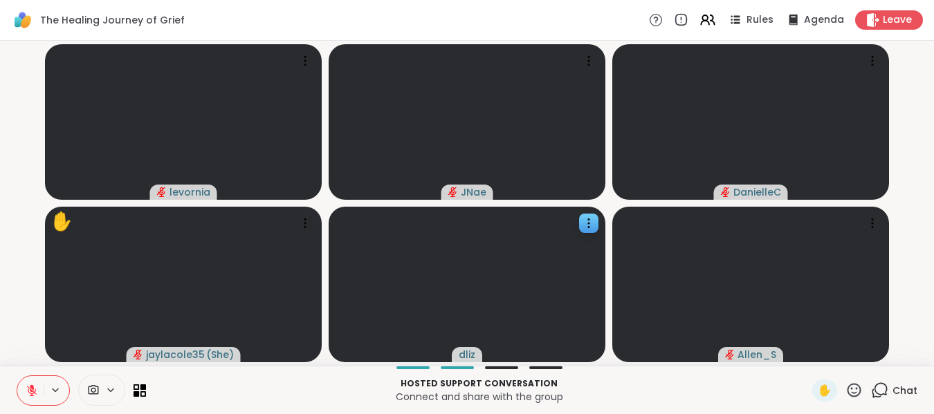
click at [28, 391] on icon at bounding box center [32, 391] width 12 height 12
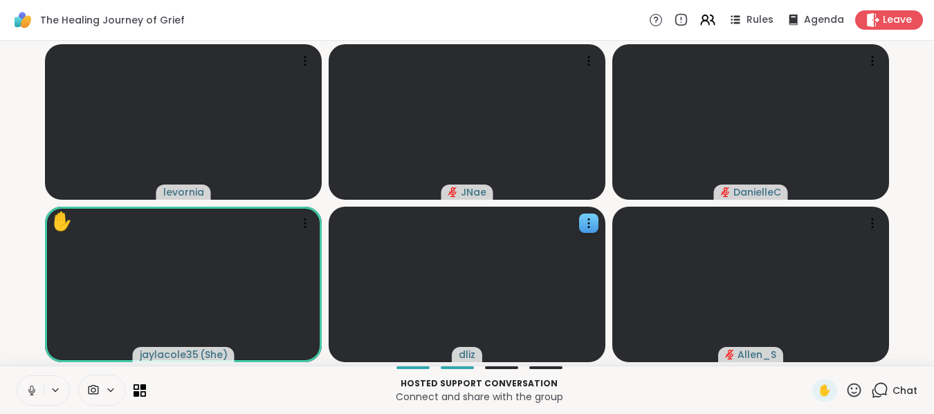
click at [28, 391] on icon at bounding box center [32, 391] width 12 height 12
click at [28, 388] on icon at bounding box center [32, 391] width 12 height 12
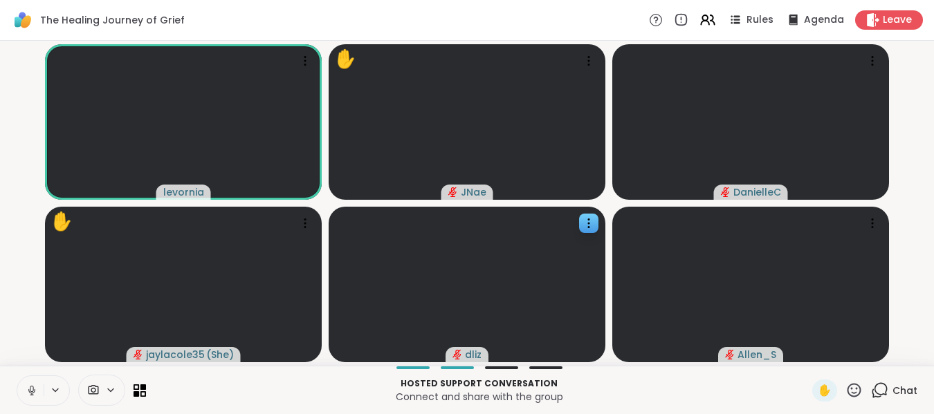
click at [28, 388] on icon at bounding box center [32, 391] width 12 height 12
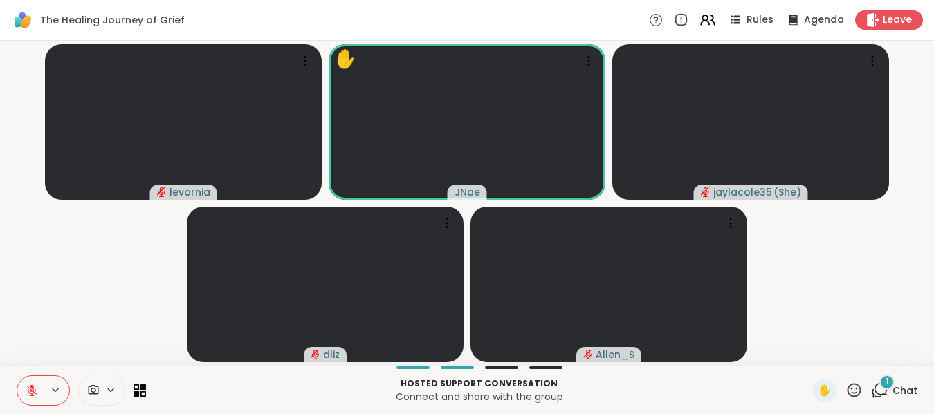
click at [879, 387] on div "1" at bounding box center [886, 382] width 15 height 15
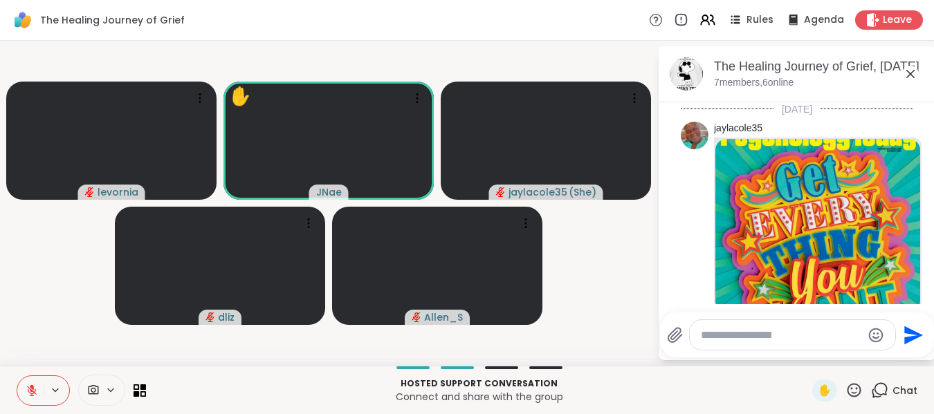
scroll to position [1280, 0]
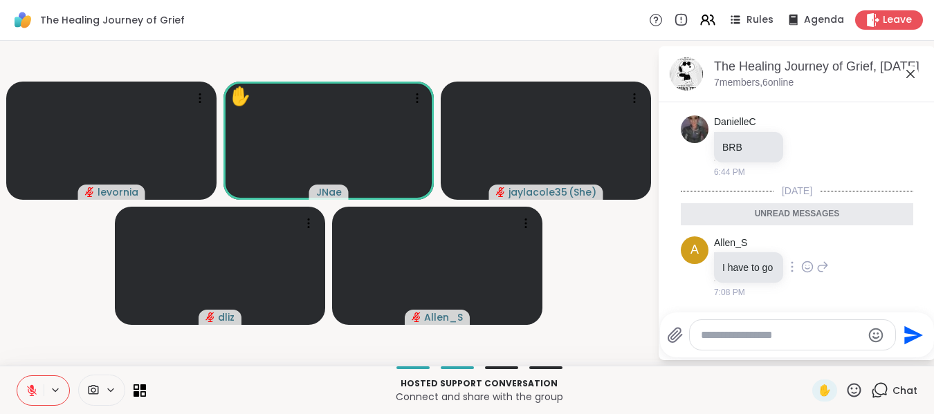
click at [805, 269] on icon at bounding box center [807, 268] width 4 height 1
click at [811, 247] on div "Select Reaction: Heart" at bounding box center [807, 245] width 12 height 12
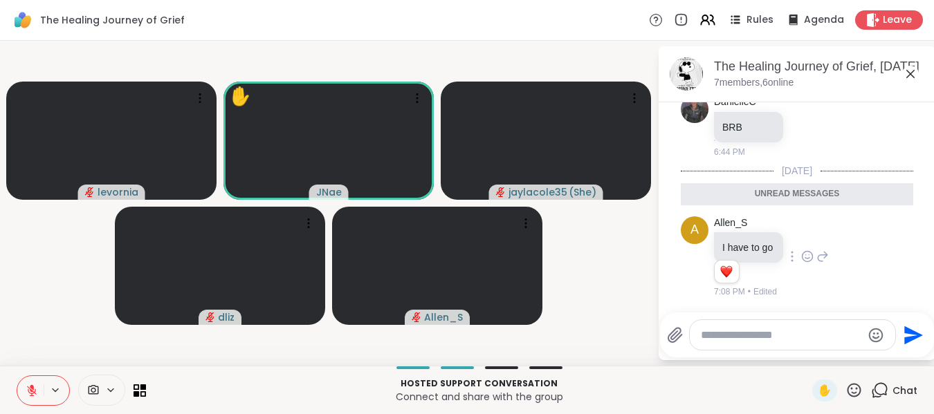
scroll to position [1300, 0]
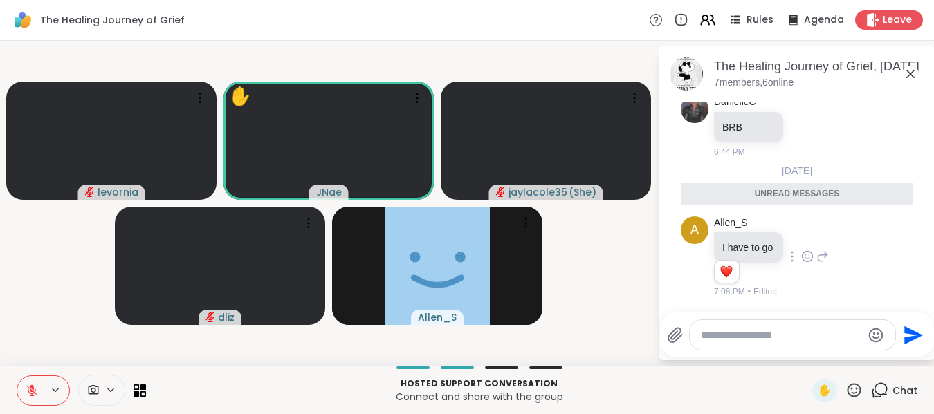
click at [912, 75] on icon at bounding box center [910, 74] width 8 height 8
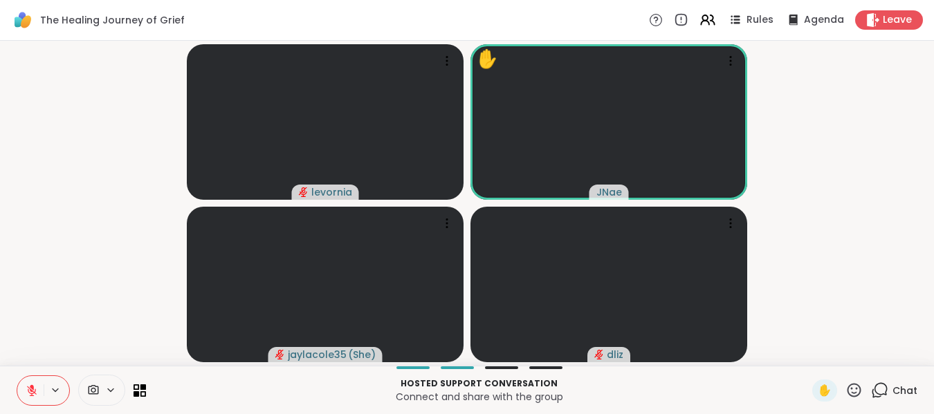
click at [35, 389] on icon at bounding box center [32, 391] width 12 height 12
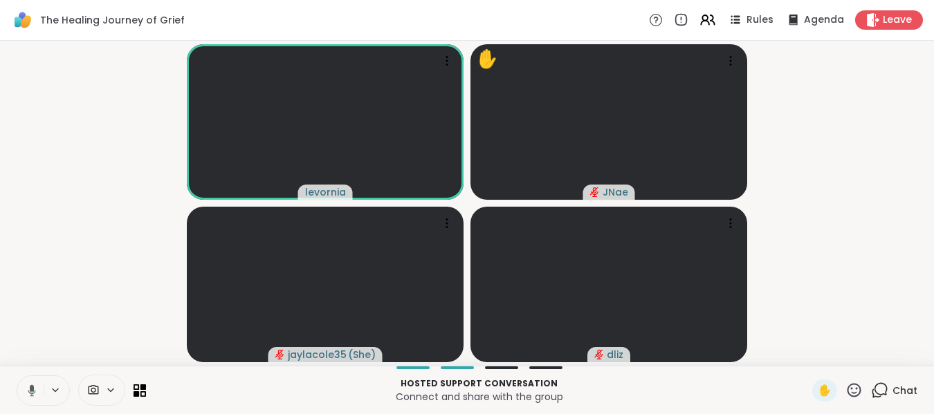
click at [35, 389] on icon at bounding box center [30, 391] width 12 height 12
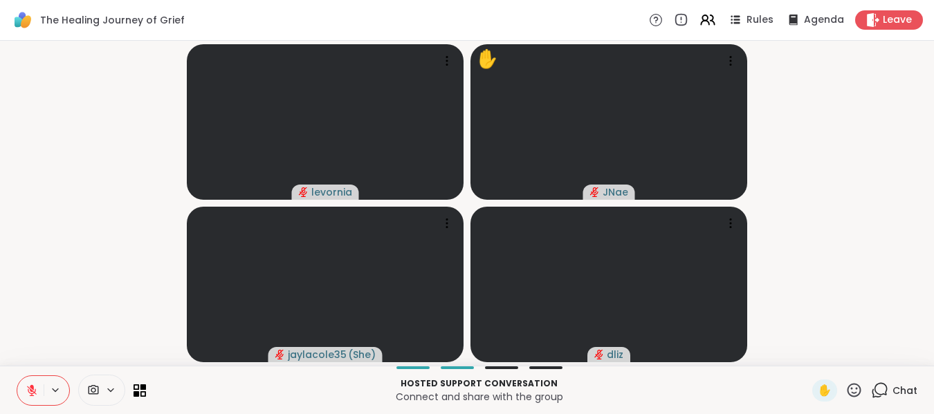
click at [873, 389] on icon at bounding box center [879, 390] width 17 height 17
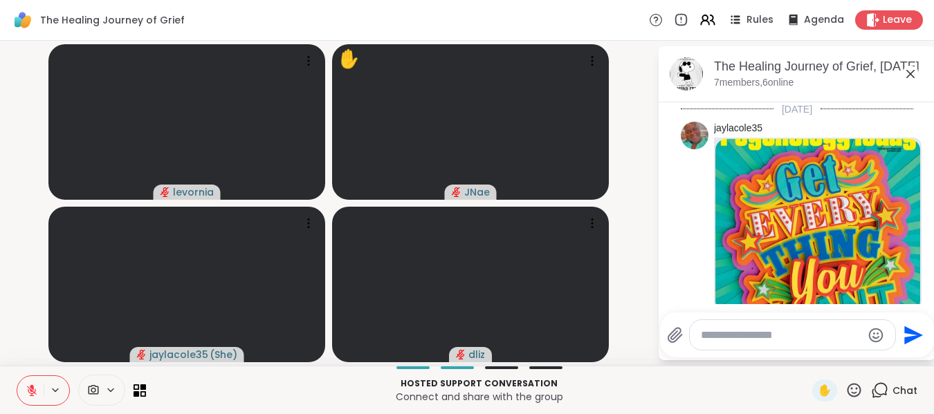
scroll to position [1253, 0]
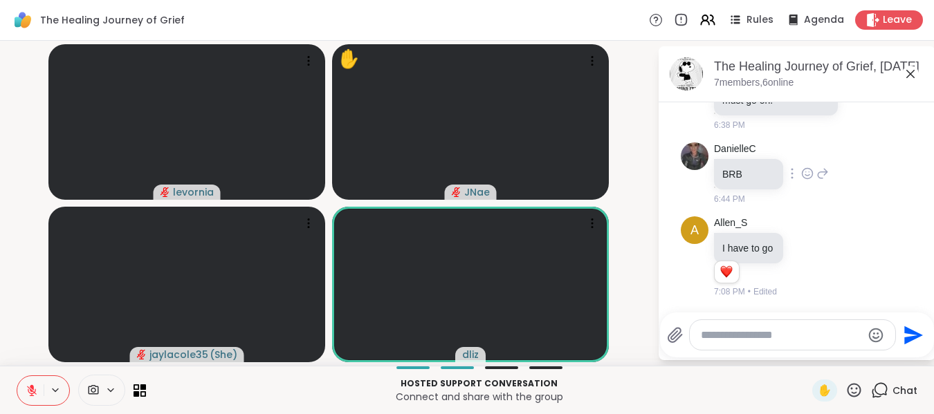
click at [806, 177] on icon at bounding box center [807, 174] width 12 height 14
click at [809, 147] on div "Select Reaction: Heart" at bounding box center [807, 151] width 12 height 12
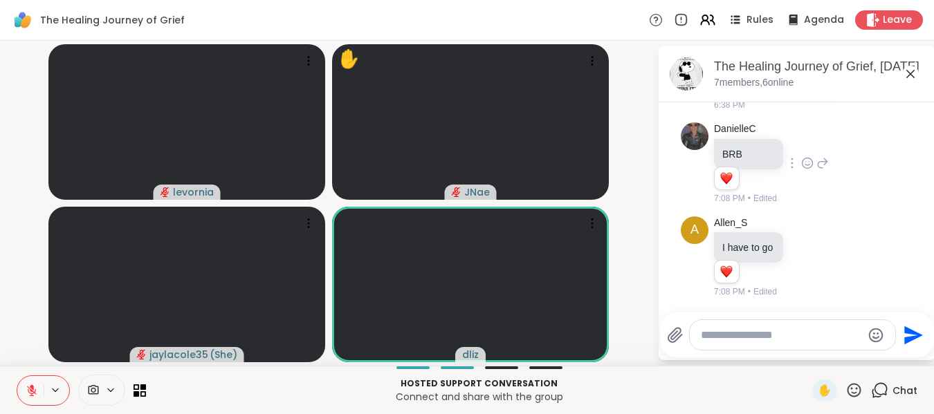
click at [910, 76] on icon at bounding box center [910, 74] width 17 height 17
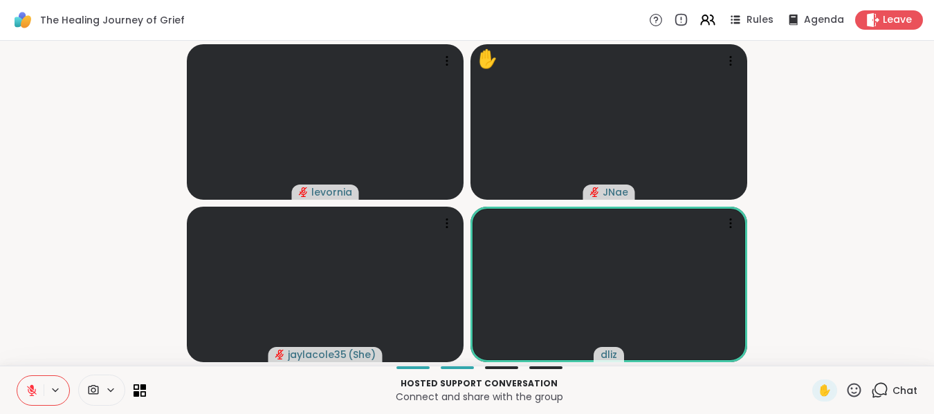
click at [488, 389] on p "Hosted support conversation" at bounding box center [479, 384] width 650 height 12
click at [30, 393] on icon at bounding box center [32, 391] width 10 height 10
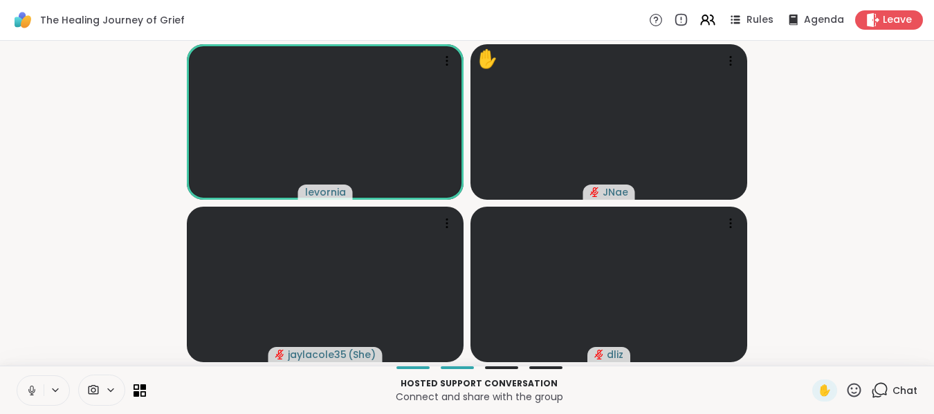
click at [31, 392] on icon at bounding box center [31, 389] width 3 height 6
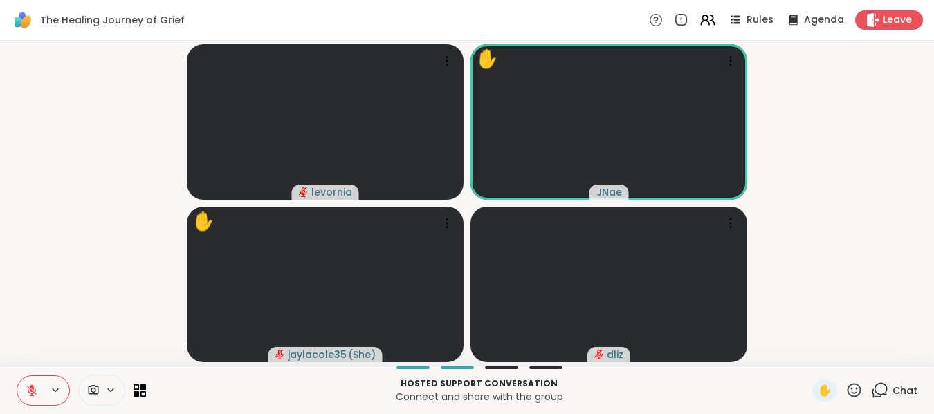
click at [31, 392] on icon at bounding box center [32, 391] width 10 height 10
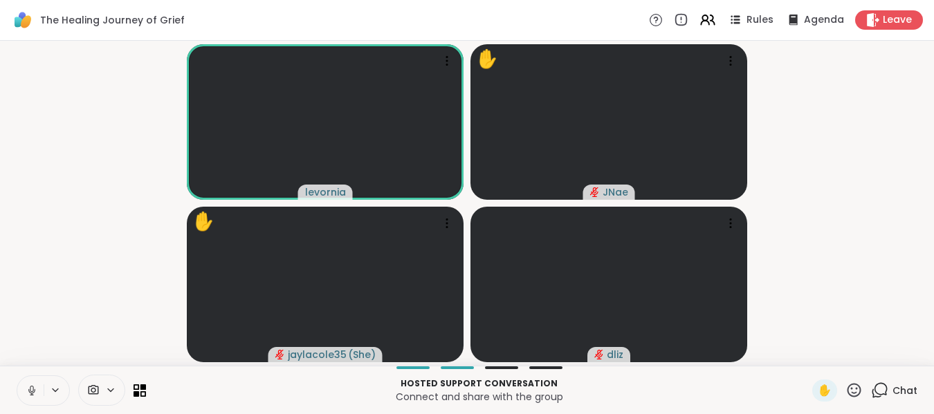
click at [31, 392] on icon at bounding box center [31, 389] width 3 height 6
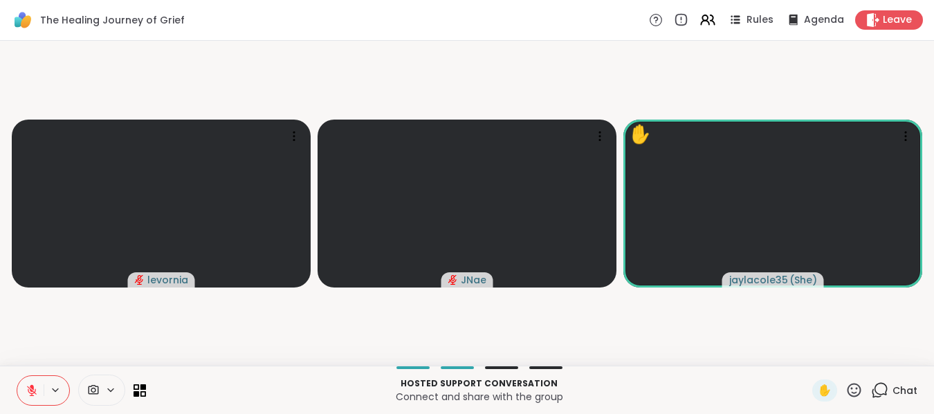
click at [31, 392] on icon at bounding box center [32, 391] width 10 height 10
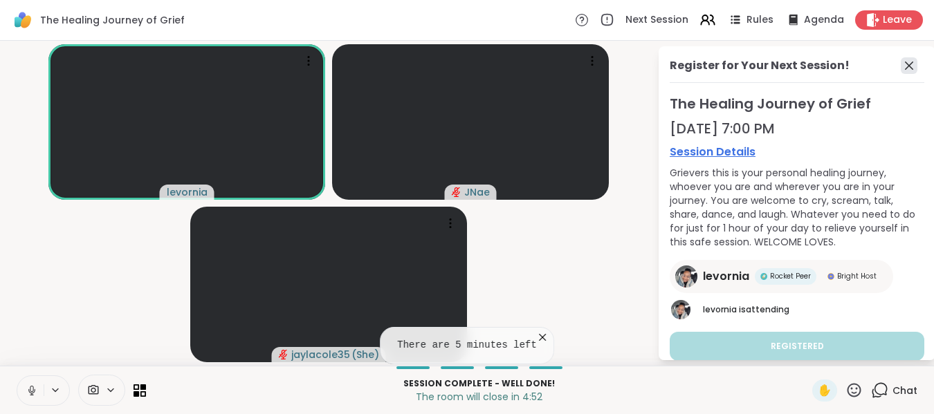
click at [903, 63] on icon at bounding box center [909, 65] width 17 height 17
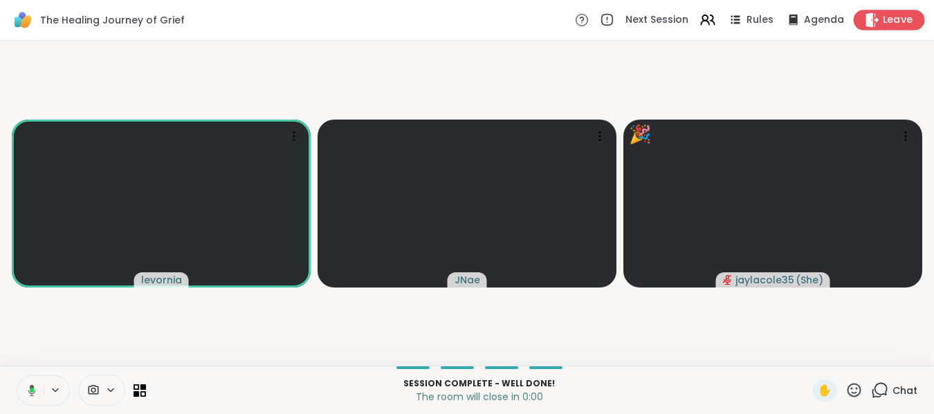
click at [883, 21] on span "Leave" at bounding box center [898, 20] width 30 height 15
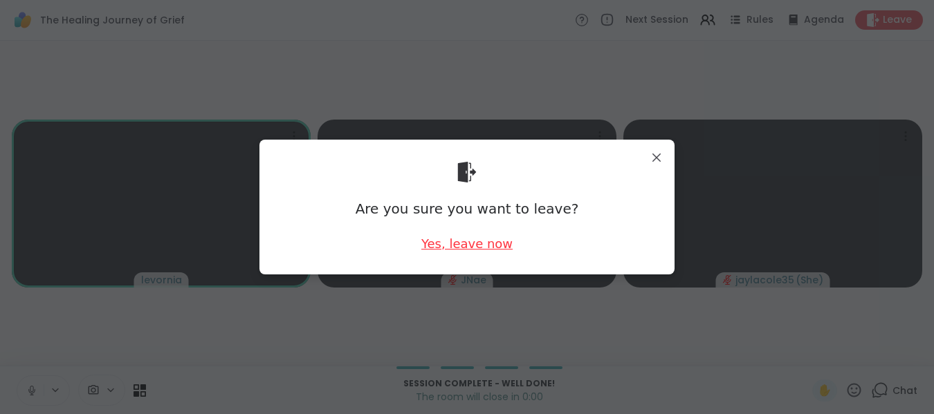
click at [484, 243] on div "Yes, leave now" at bounding box center [466, 243] width 91 height 17
